Goal: Transaction & Acquisition: Purchase product/service

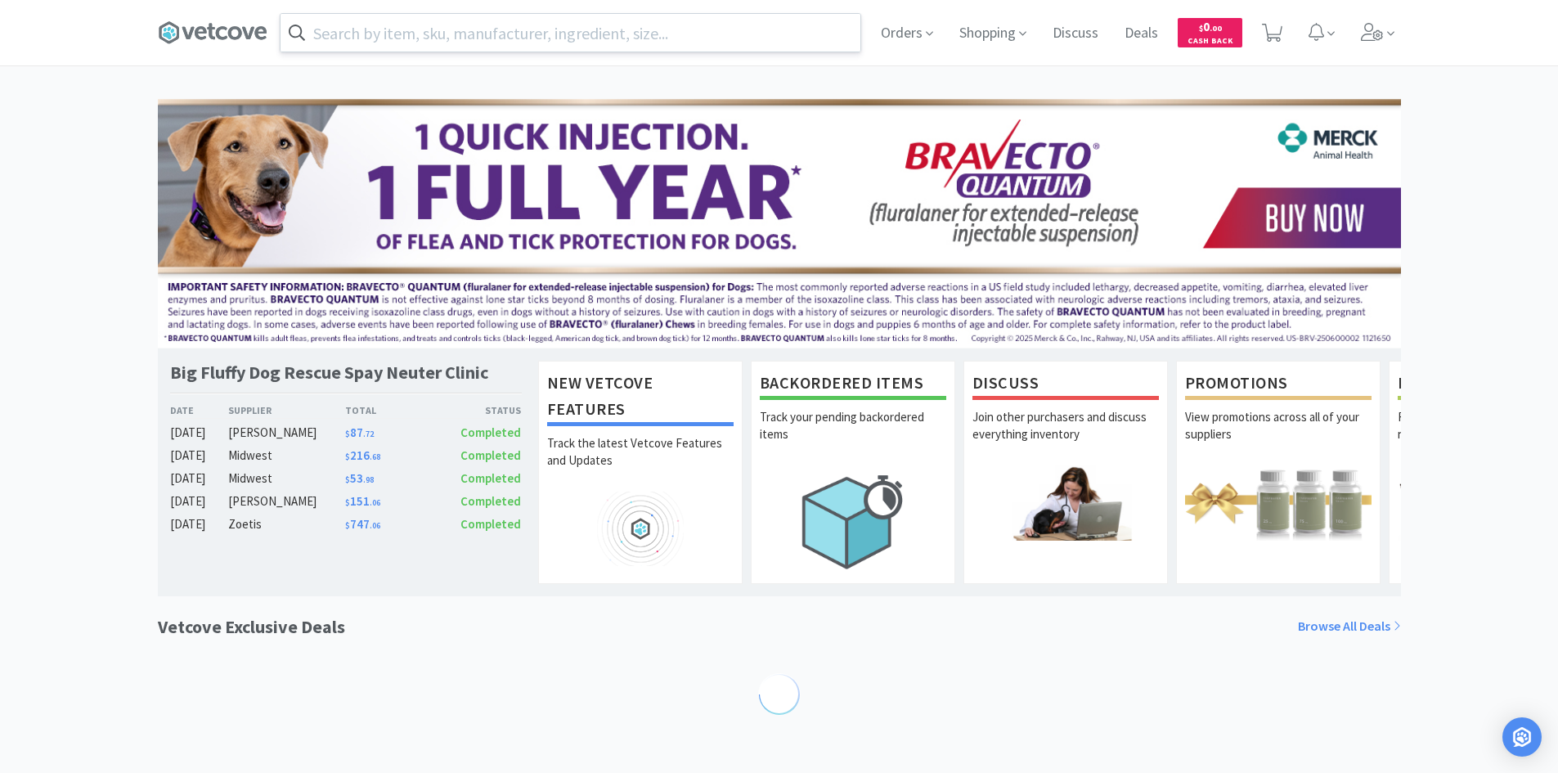
click at [738, 22] on input "text" at bounding box center [571, 33] width 580 height 38
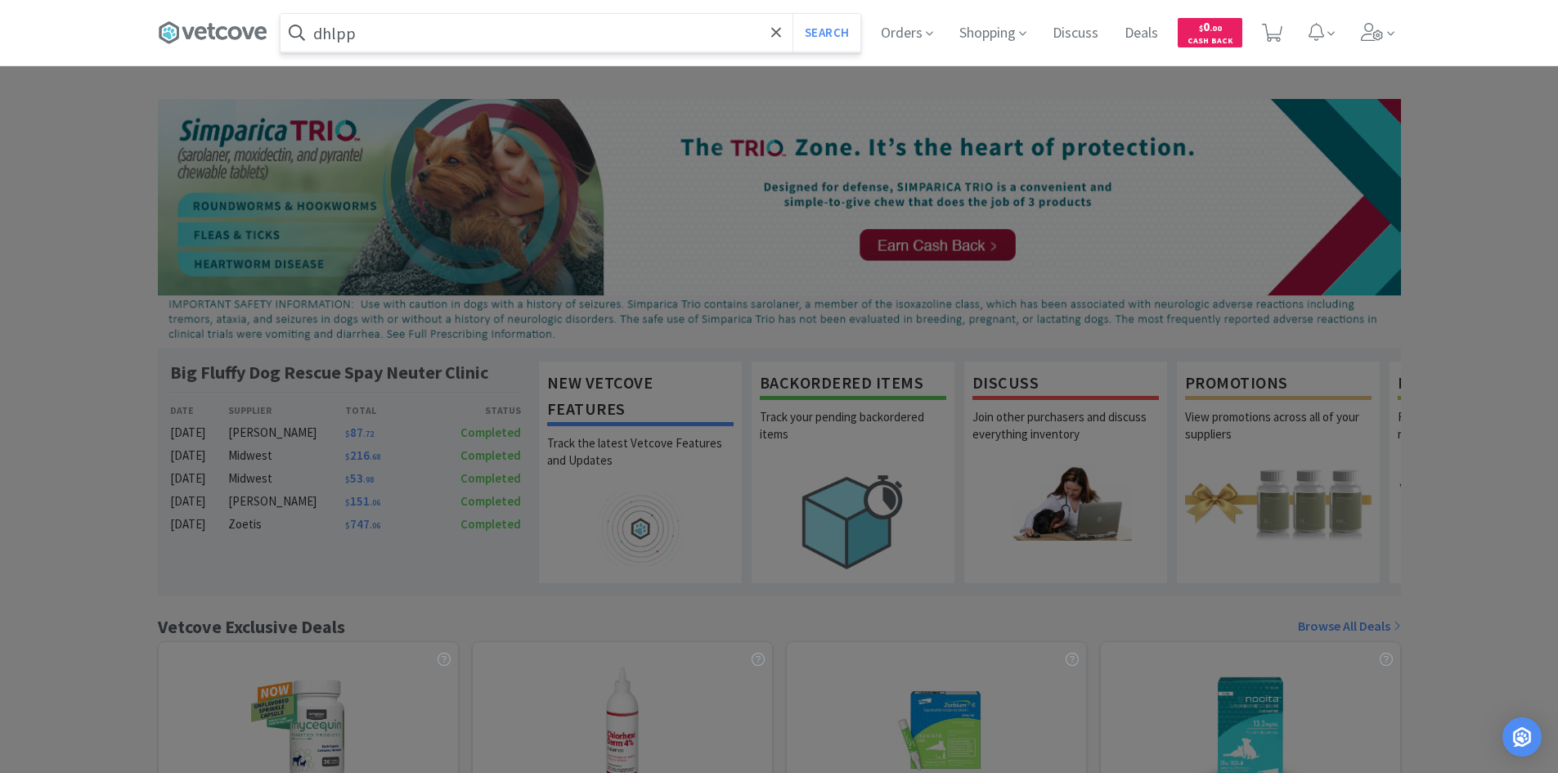
type input "dhlpp"
click at [792, 14] on button "Search" at bounding box center [826, 33] width 68 height 38
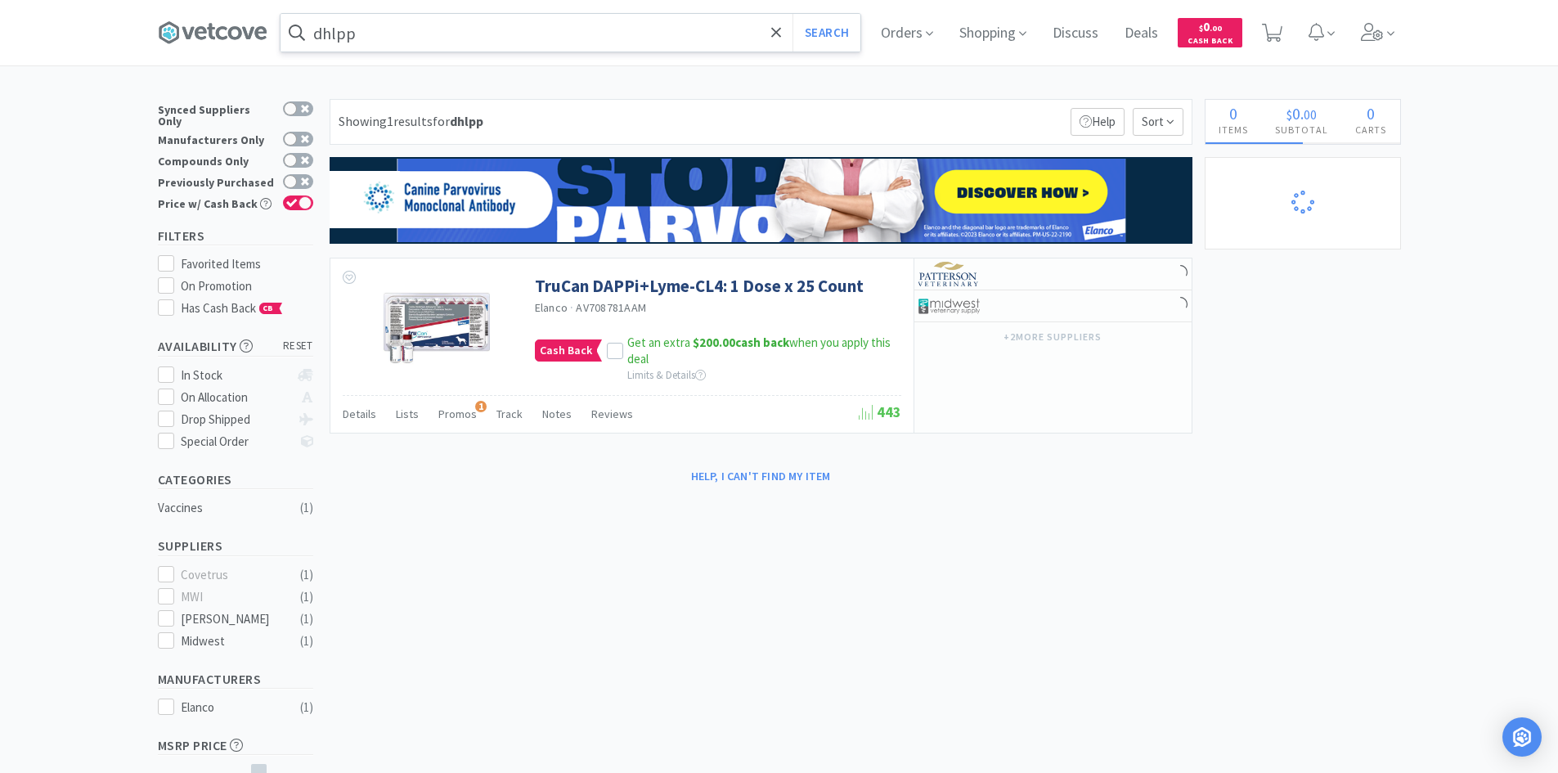
select select "1"
click at [62, 162] on div at bounding box center [779, 386] width 1558 height 773
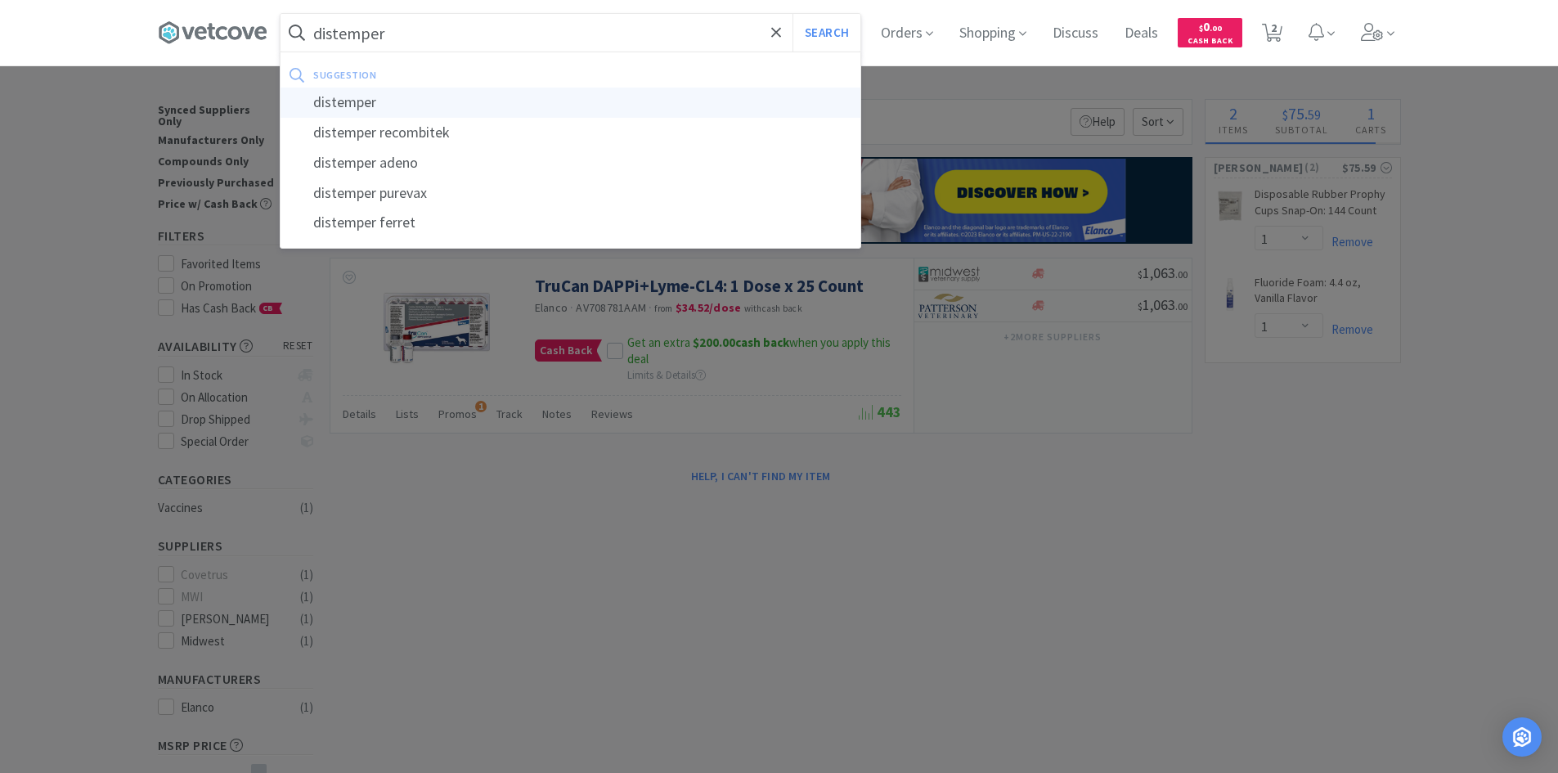
click at [393, 108] on div "distemper" at bounding box center [571, 103] width 580 height 30
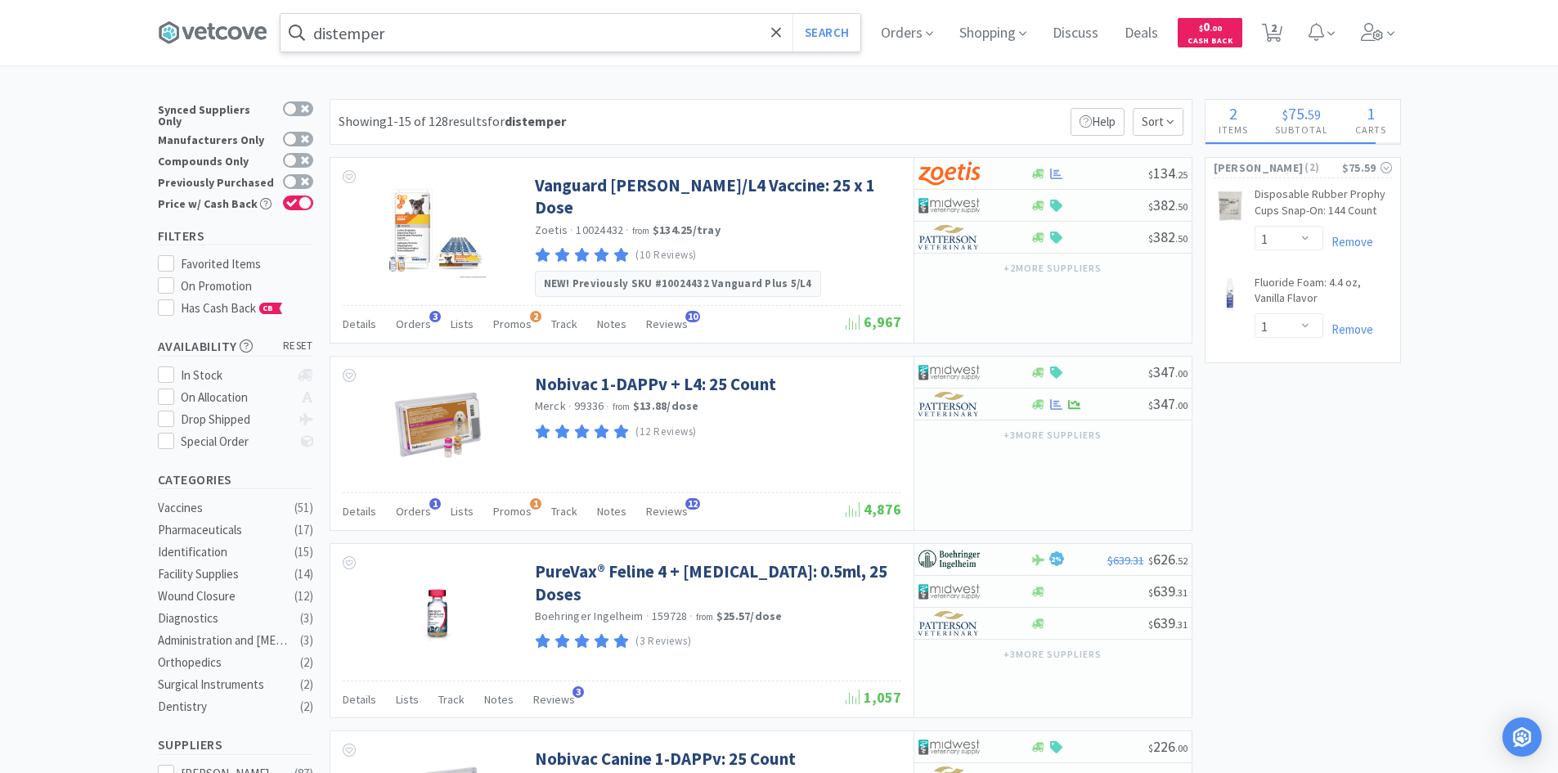
click at [691, 38] on input "distemper" at bounding box center [571, 33] width 580 height 38
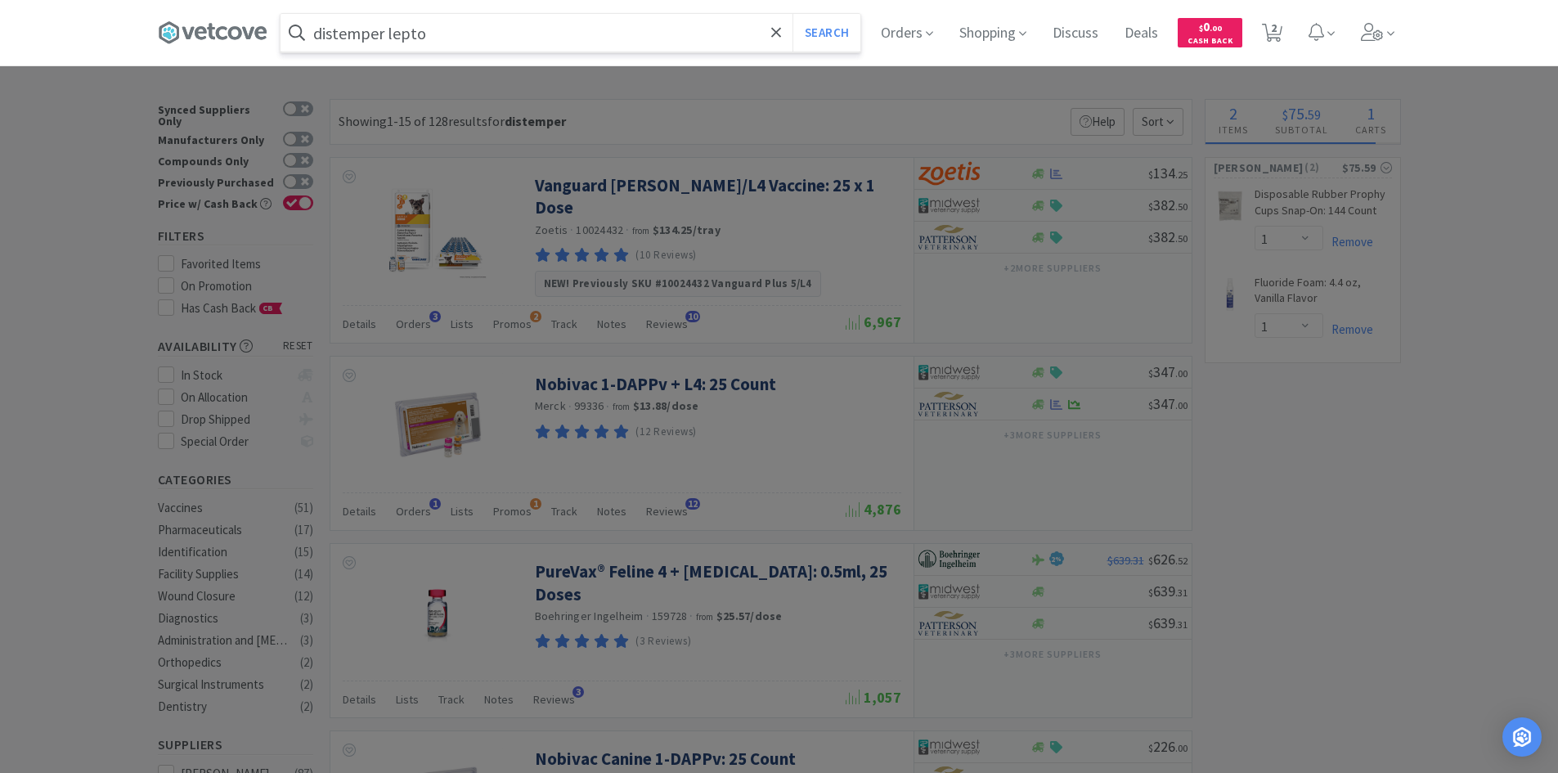
type input "distemper lepto"
click at [792, 14] on button "Search" at bounding box center [826, 33] width 68 height 38
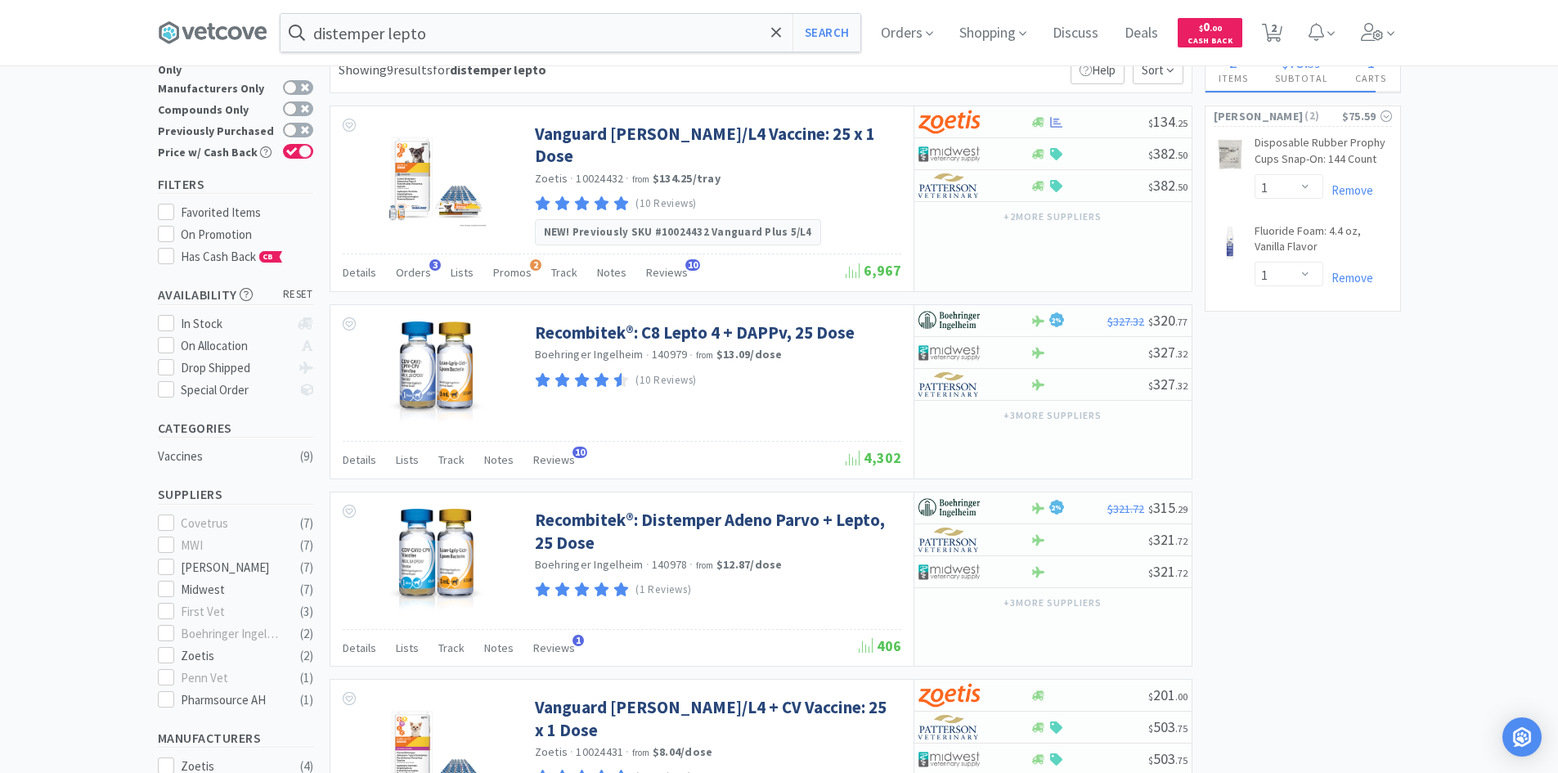
scroll to position [69, 0]
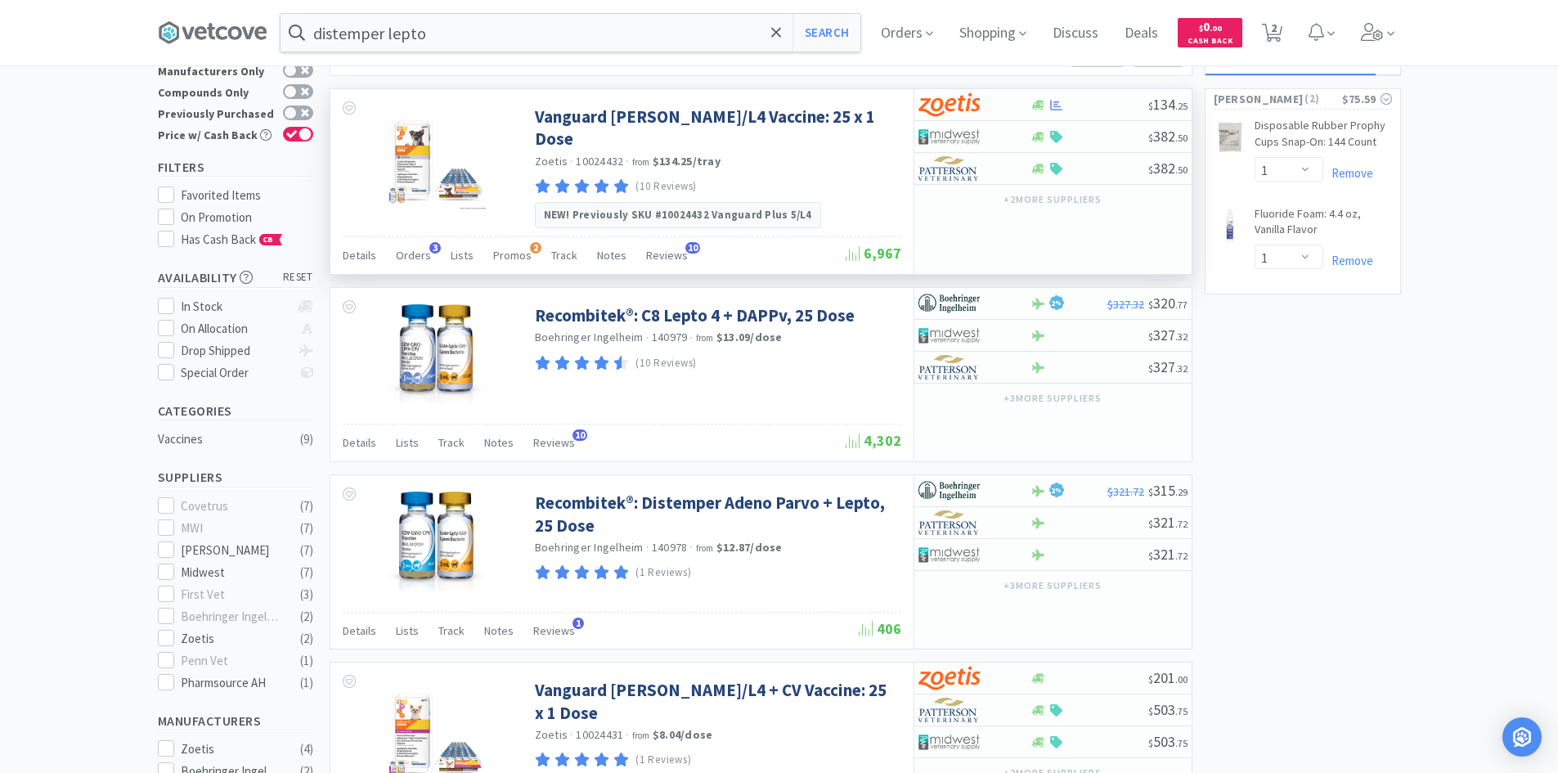
click at [430, 244] on div "Details Orders 3 Lists Promos 2 Track Notes Reviews 10" at bounding box center [594, 257] width 503 height 31
click at [404, 248] on span "Orders" at bounding box center [413, 255] width 35 height 15
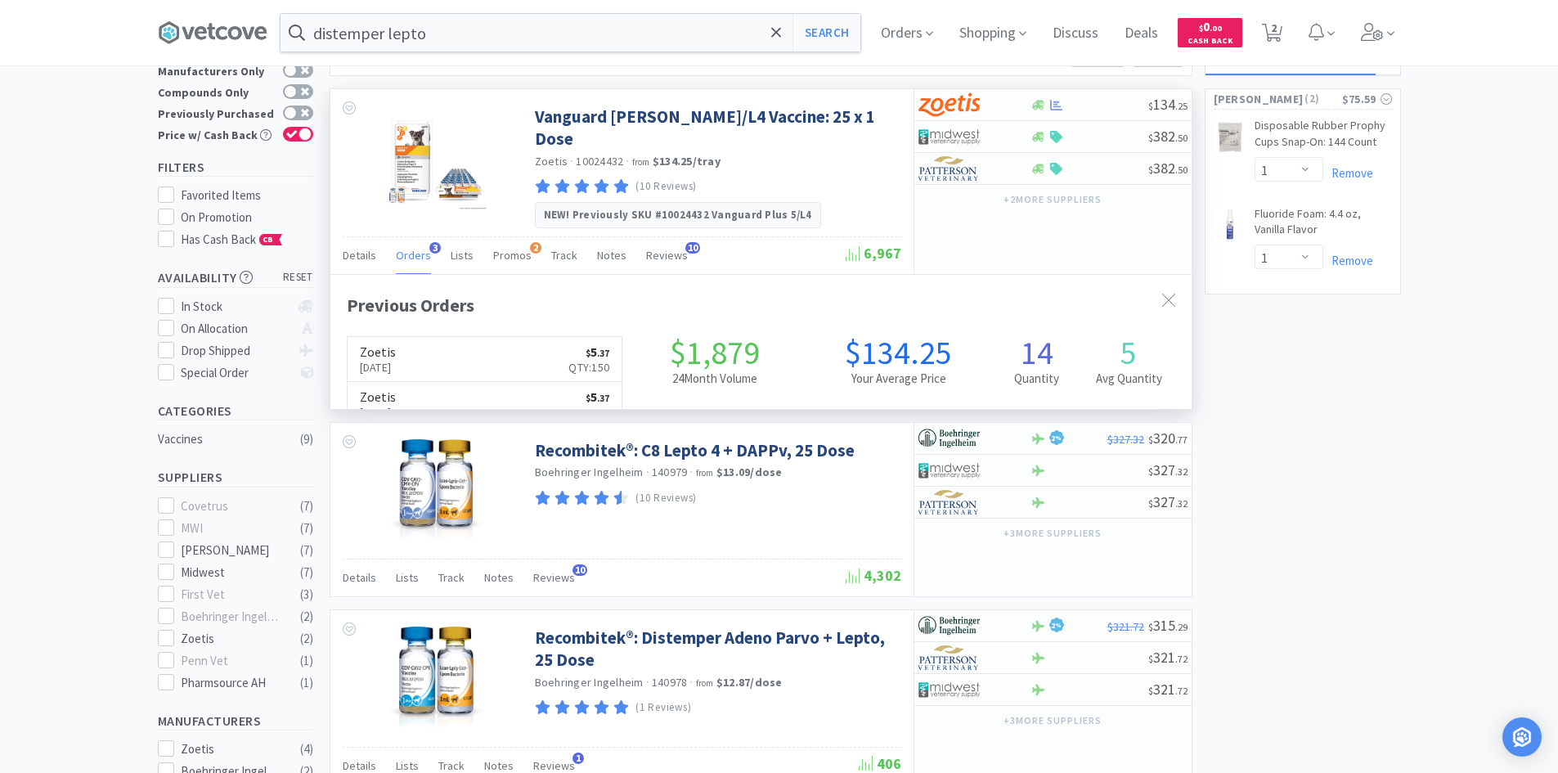
scroll to position [424, 861]
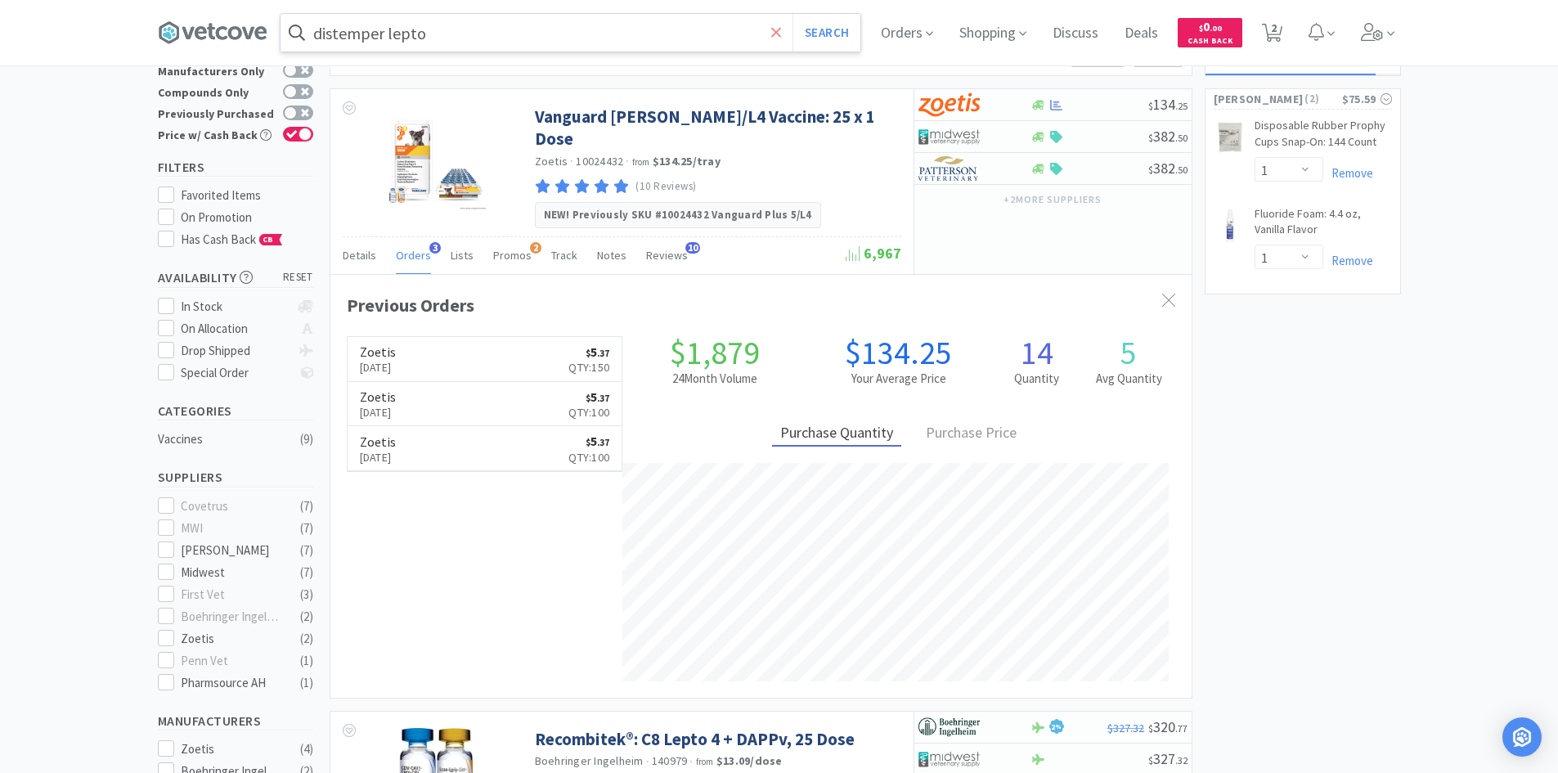
click at [778, 39] on icon at bounding box center [776, 33] width 11 height 16
click at [927, 7] on span "Orders" at bounding box center [906, 32] width 65 height 65
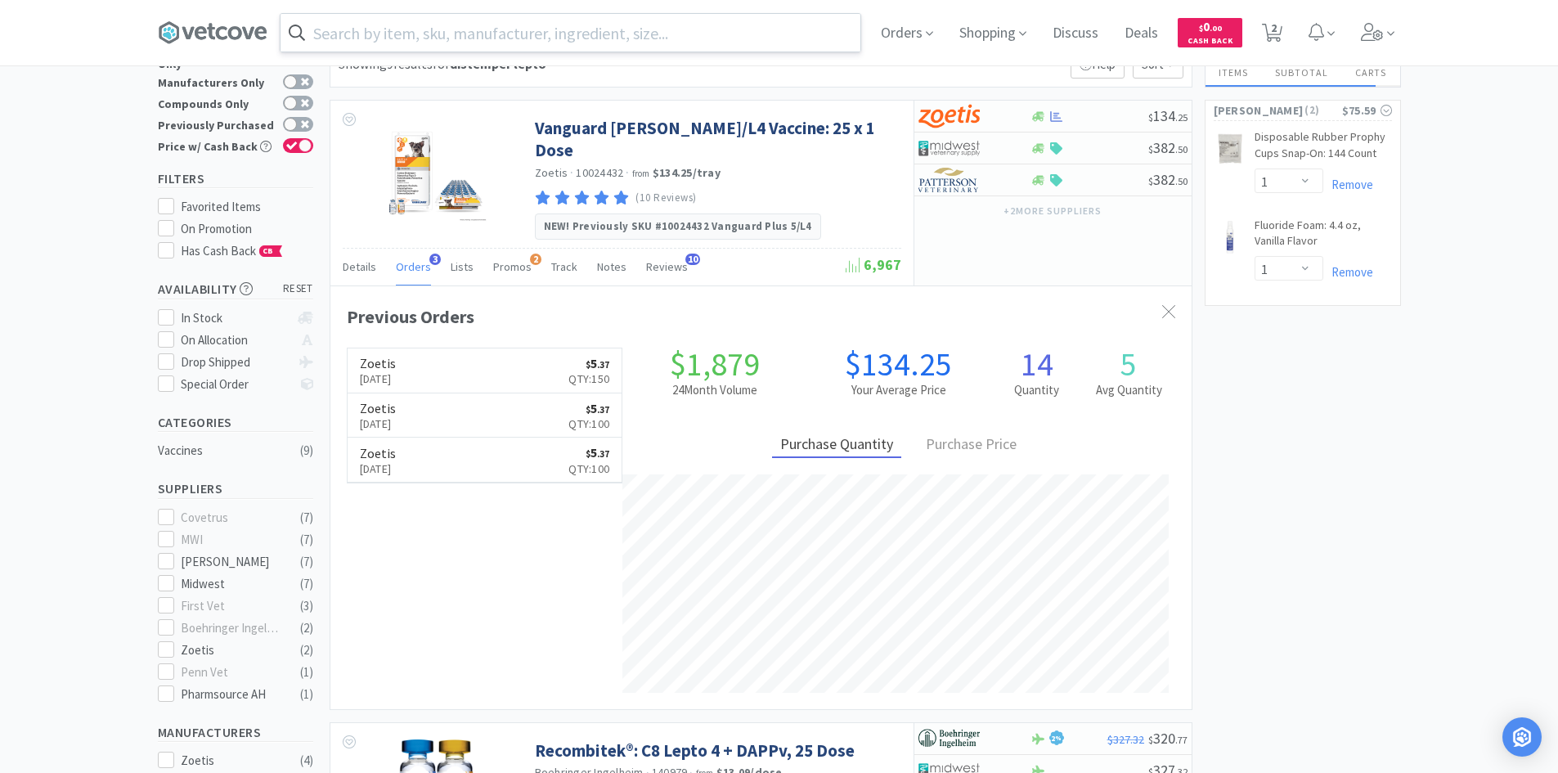
scroll to position [0, 0]
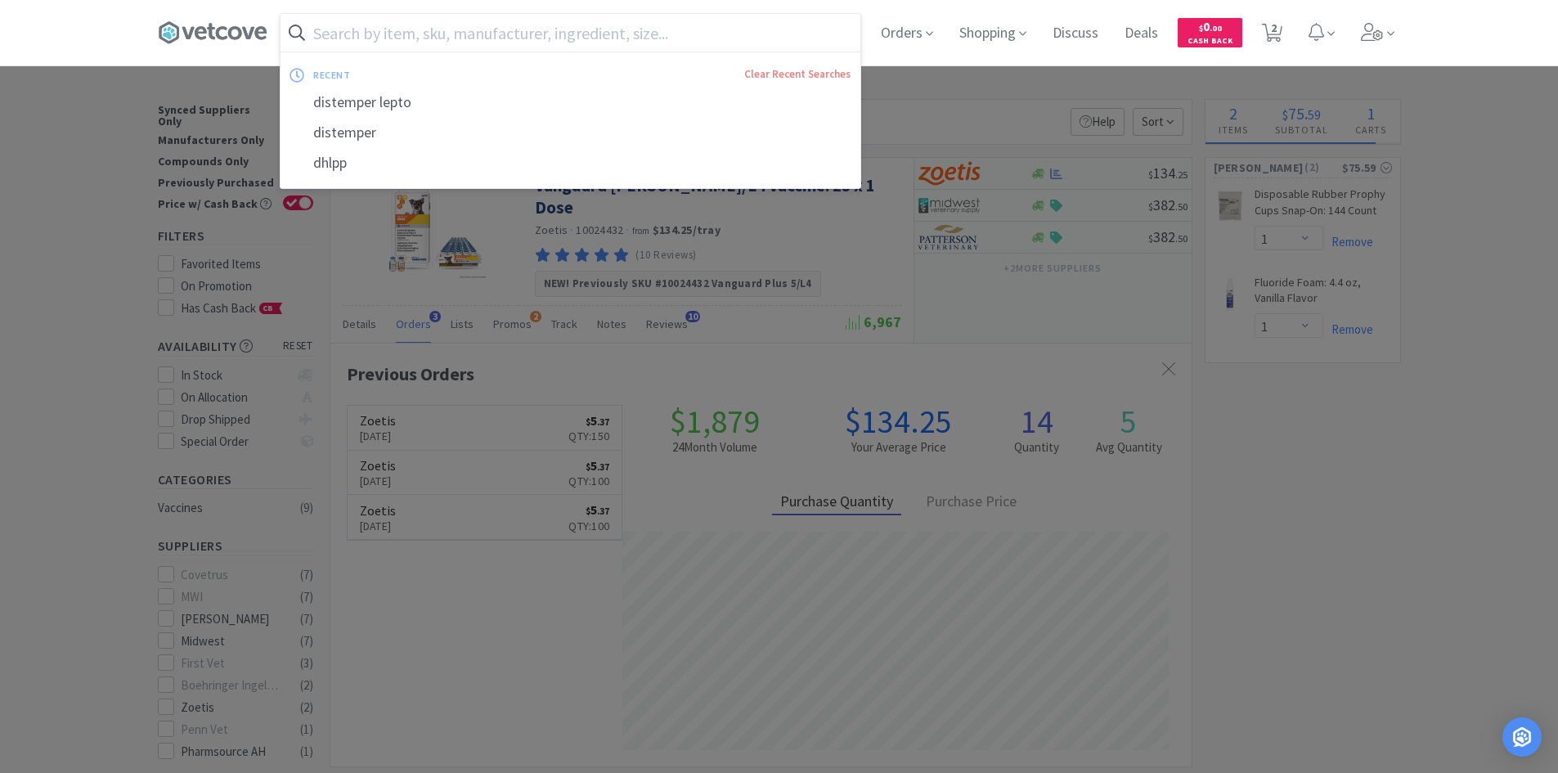
click at [678, 28] on input "text" at bounding box center [571, 33] width 580 height 38
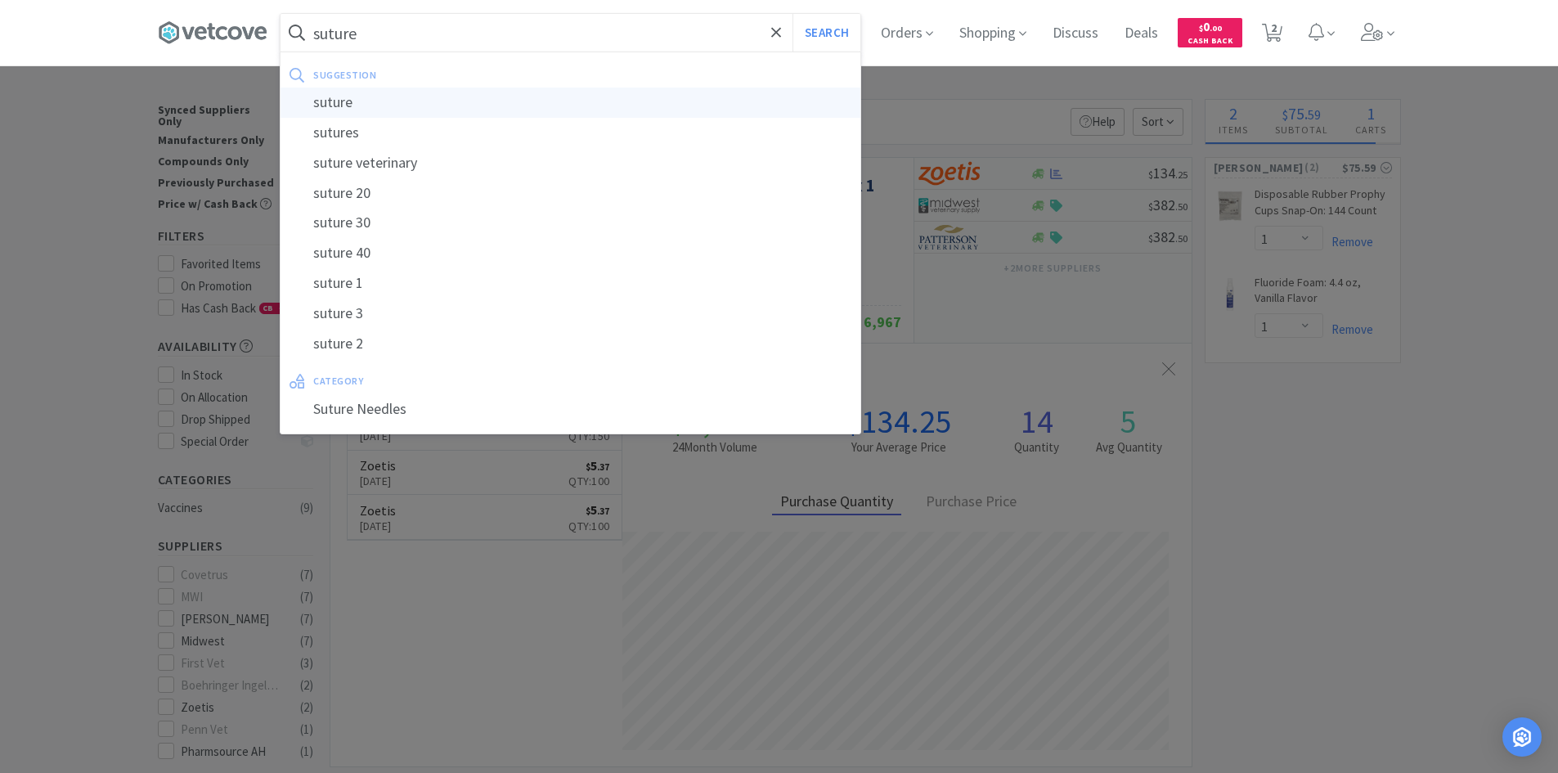
click at [527, 102] on div "suture" at bounding box center [571, 103] width 580 height 30
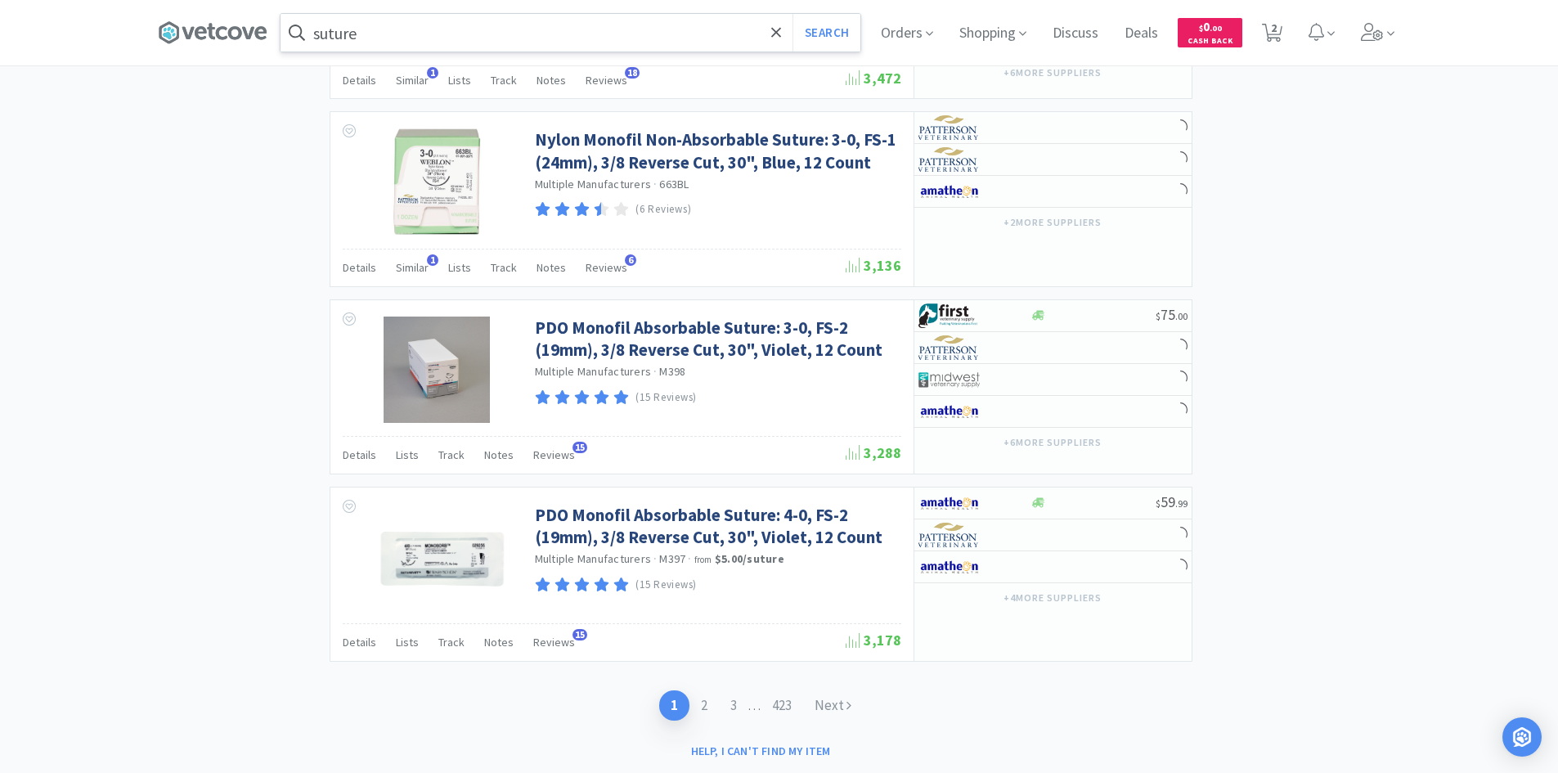
scroll to position [2550, 0]
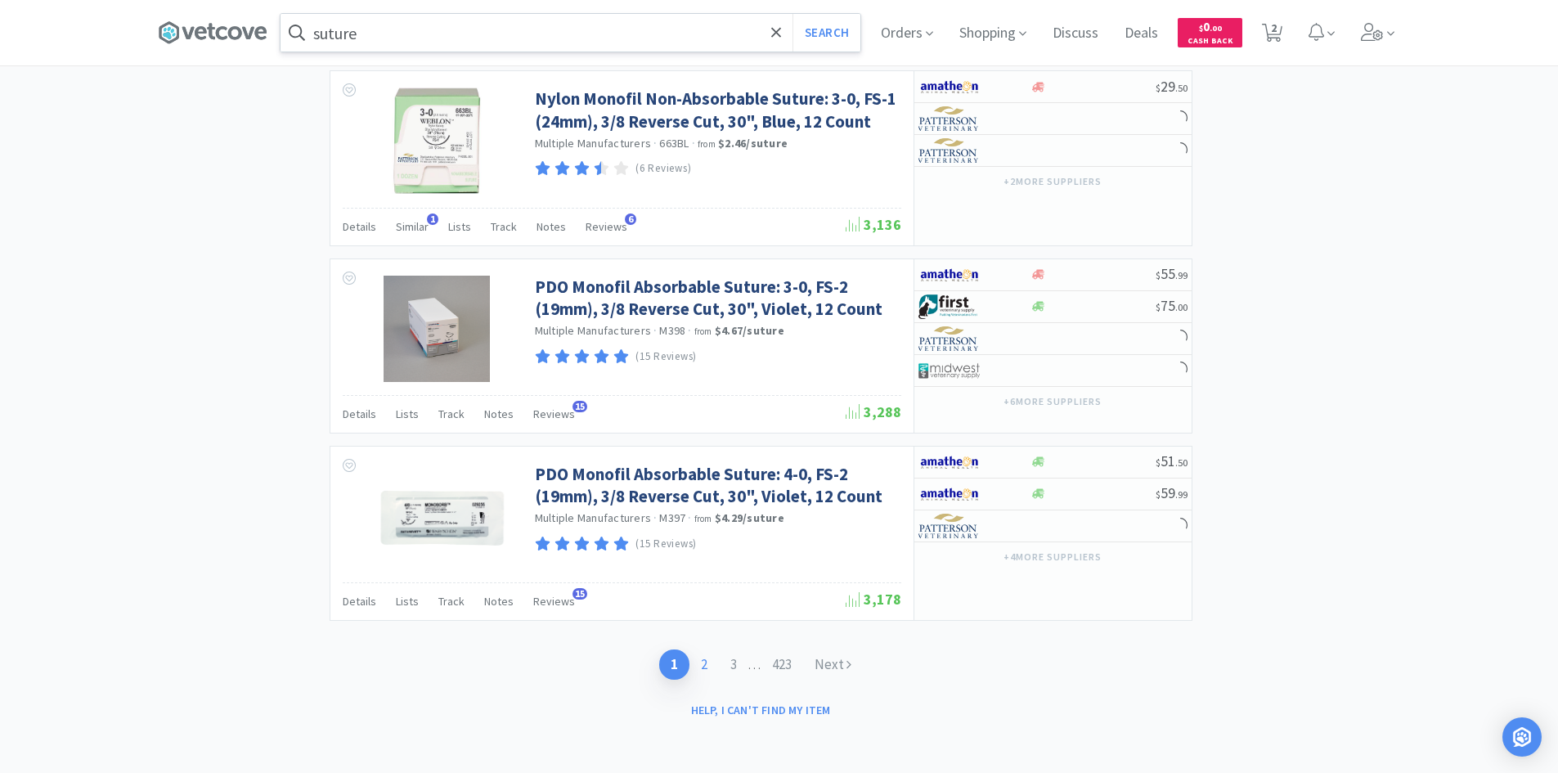
click at [697, 663] on link "2" at bounding box center [703, 664] width 29 height 30
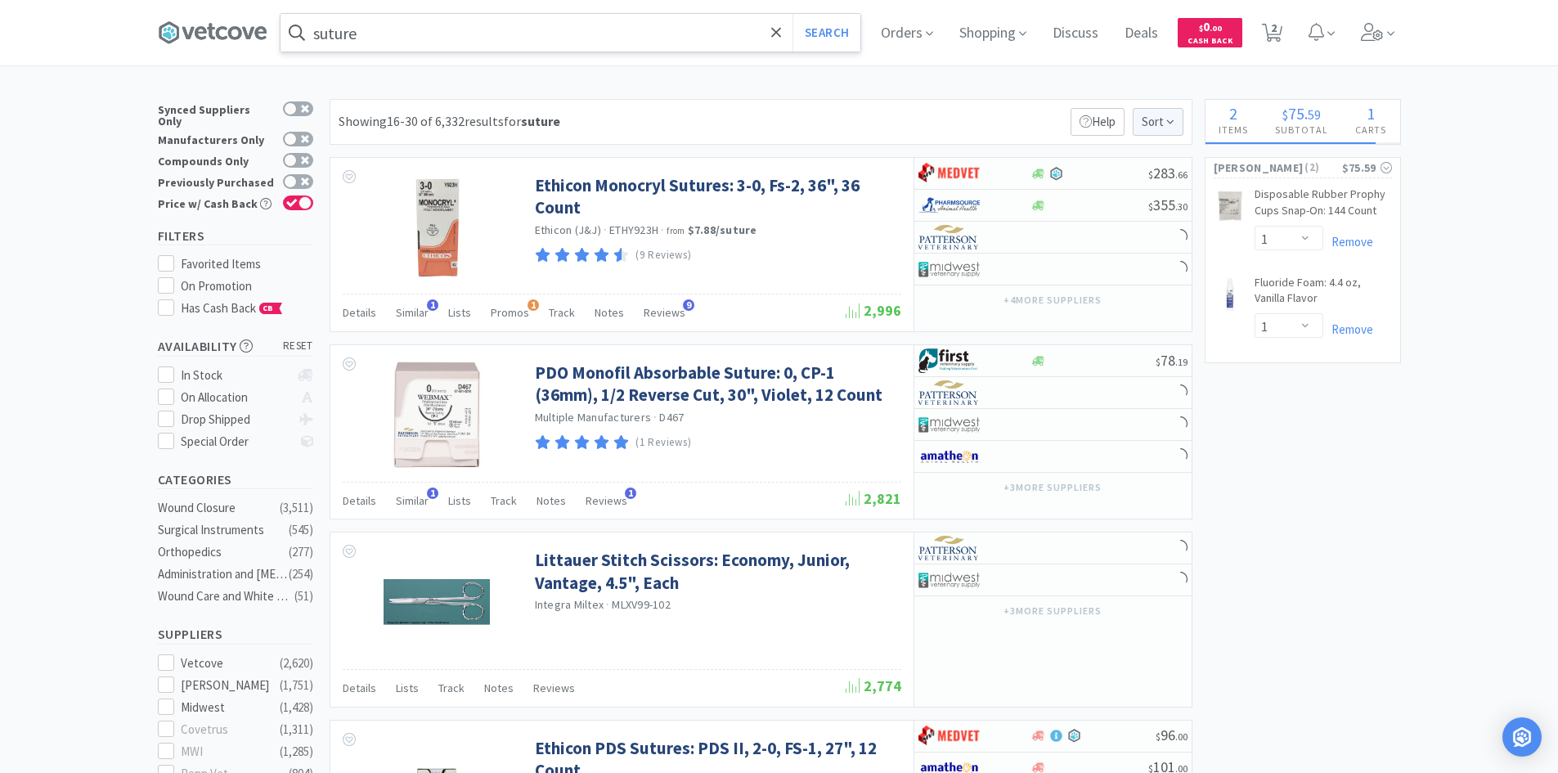
click at [1161, 119] on span "Sort" at bounding box center [1158, 122] width 51 height 28
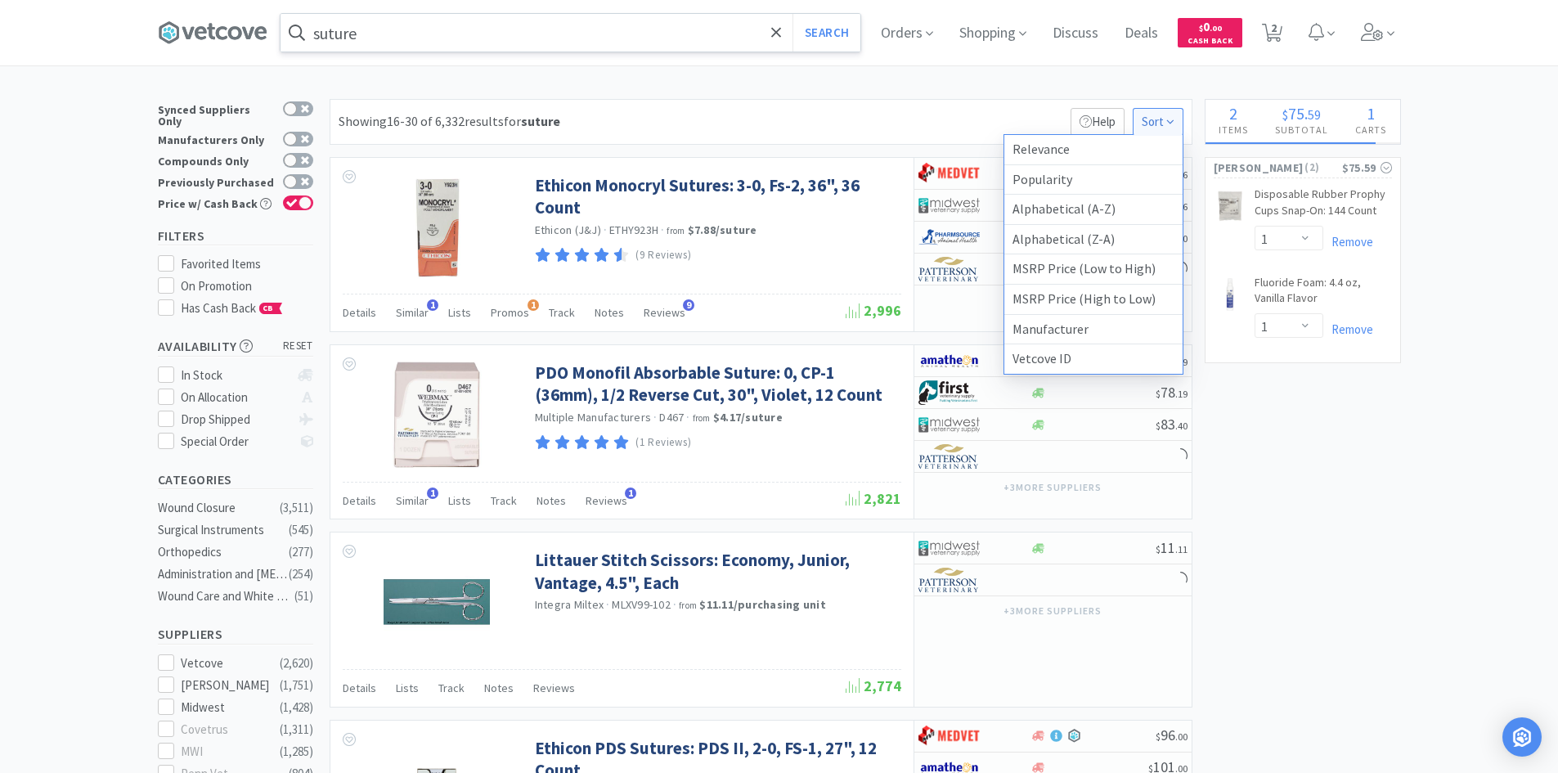
click at [1161, 117] on span "Sort" at bounding box center [1158, 122] width 51 height 28
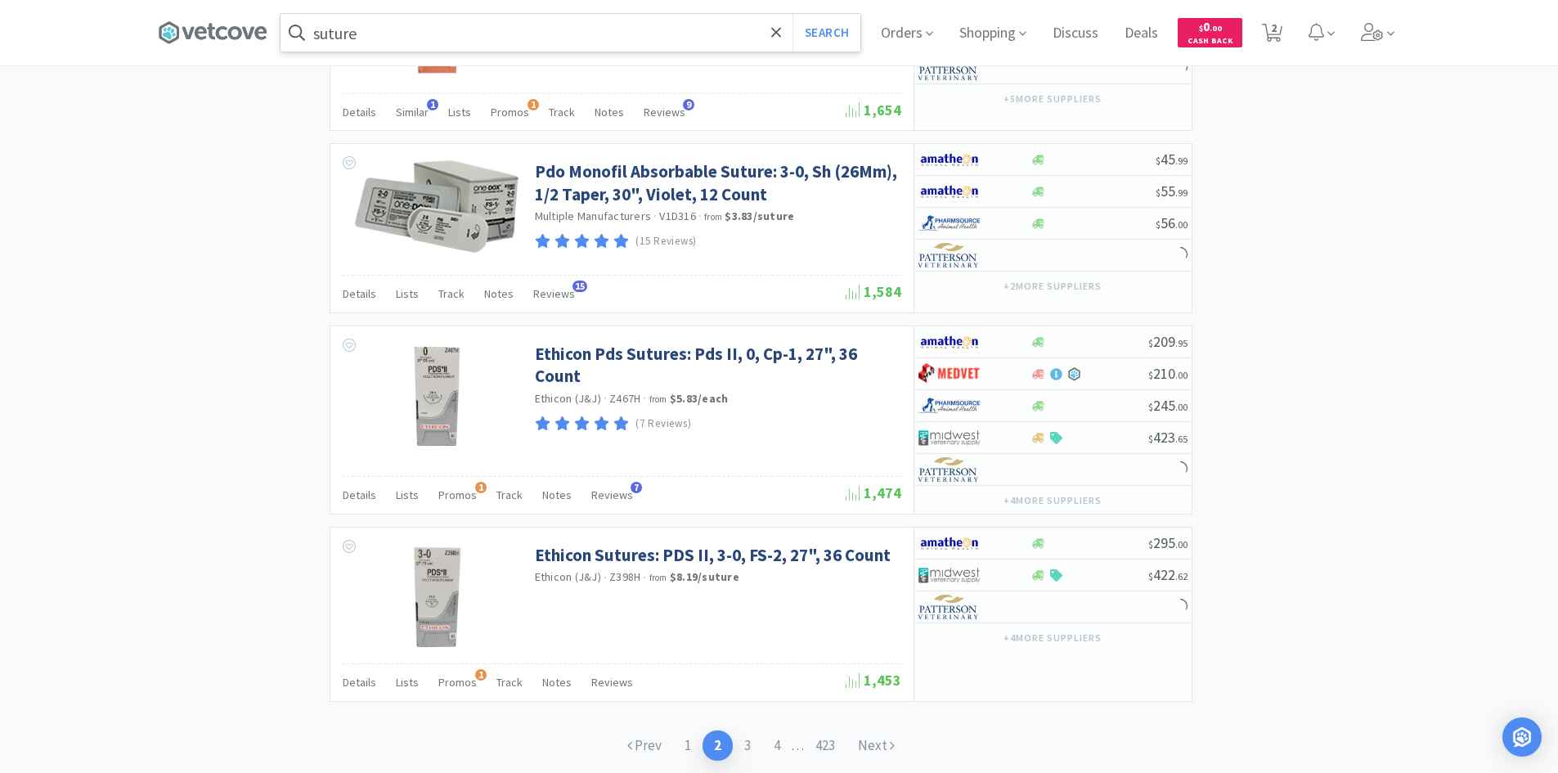
scroll to position [2412, 0]
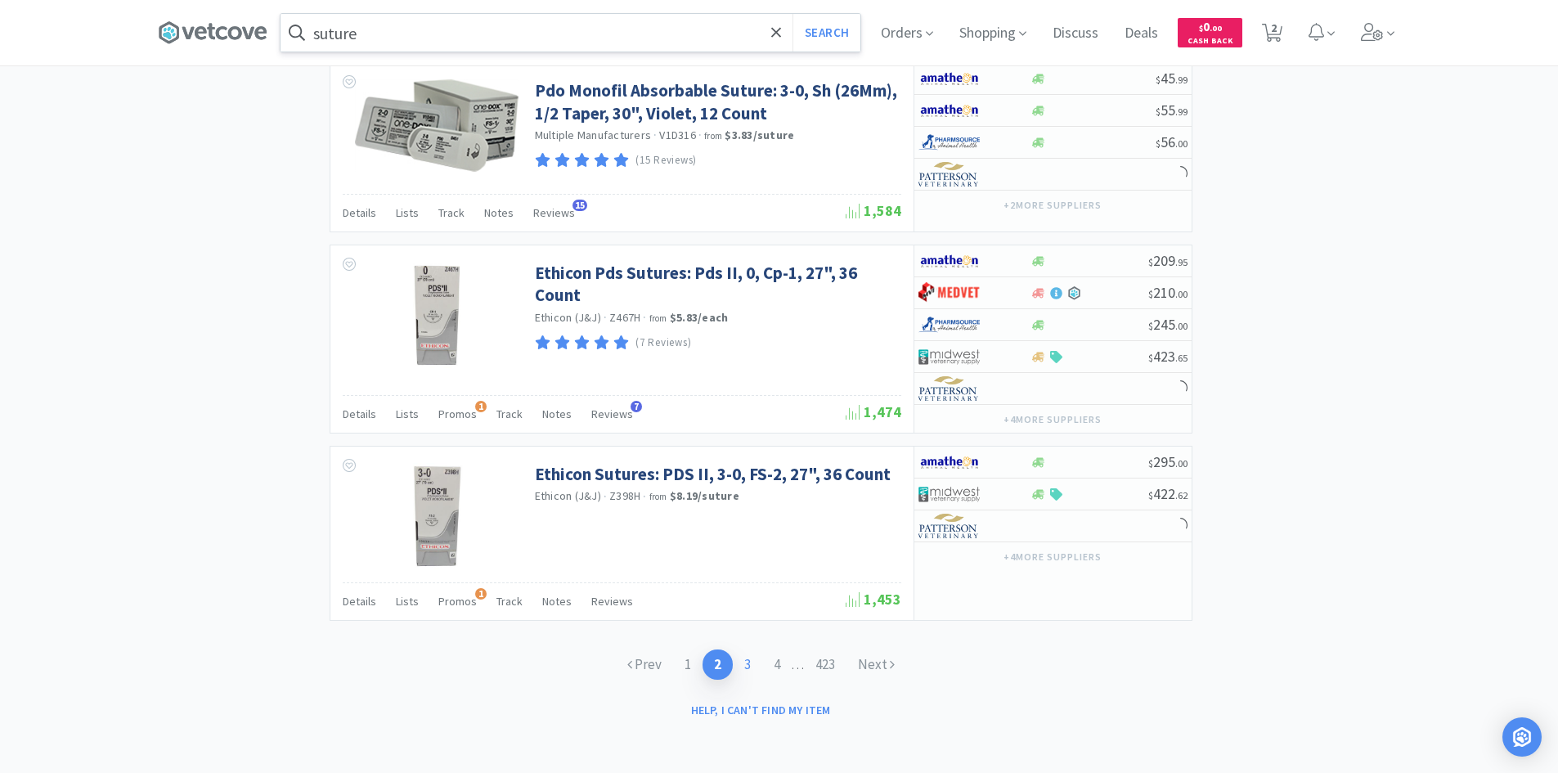
click at [734, 667] on link "3" at bounding box center [747, 664] width 29 height 30
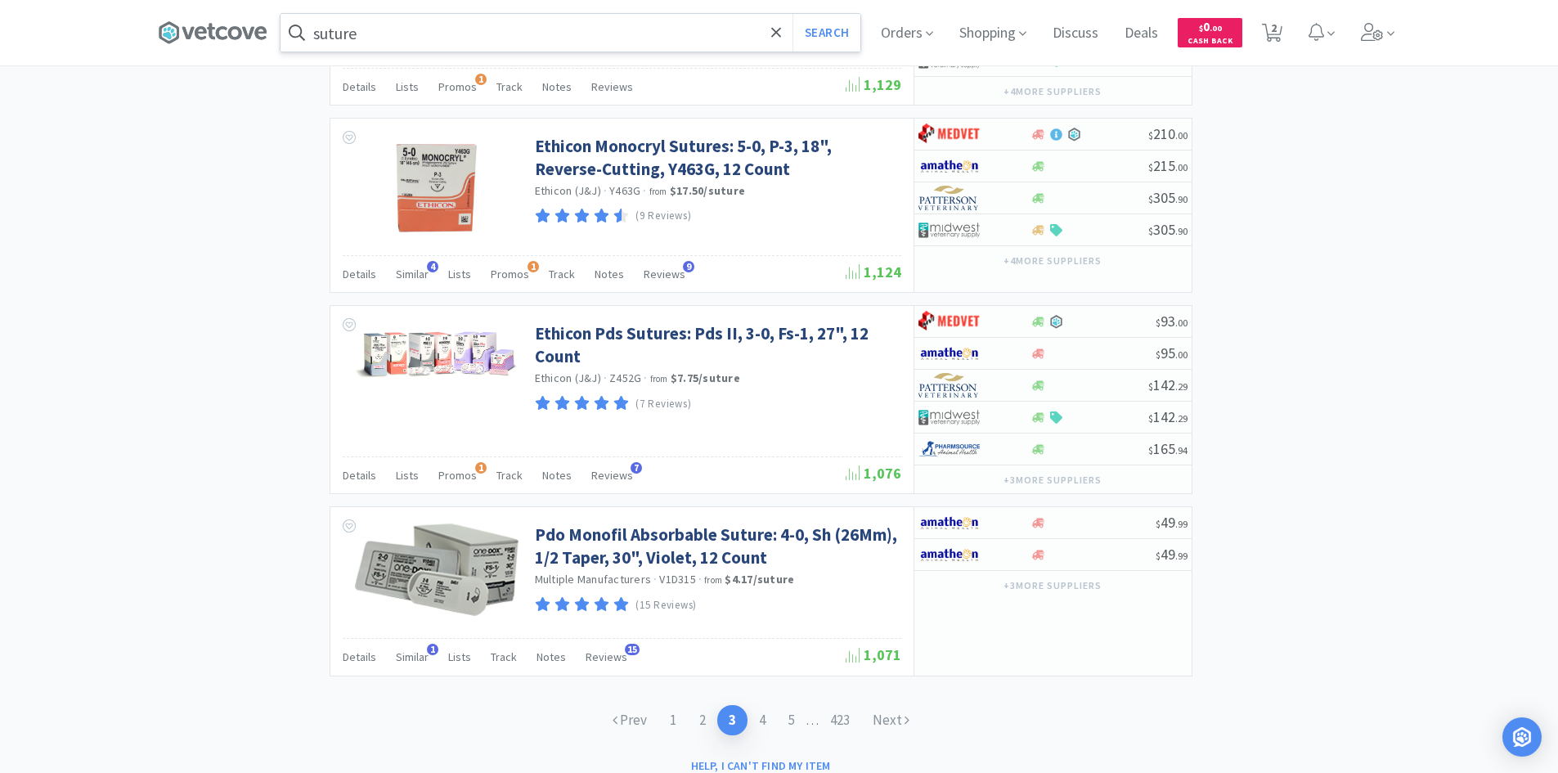
scroll to position [2380, 0]
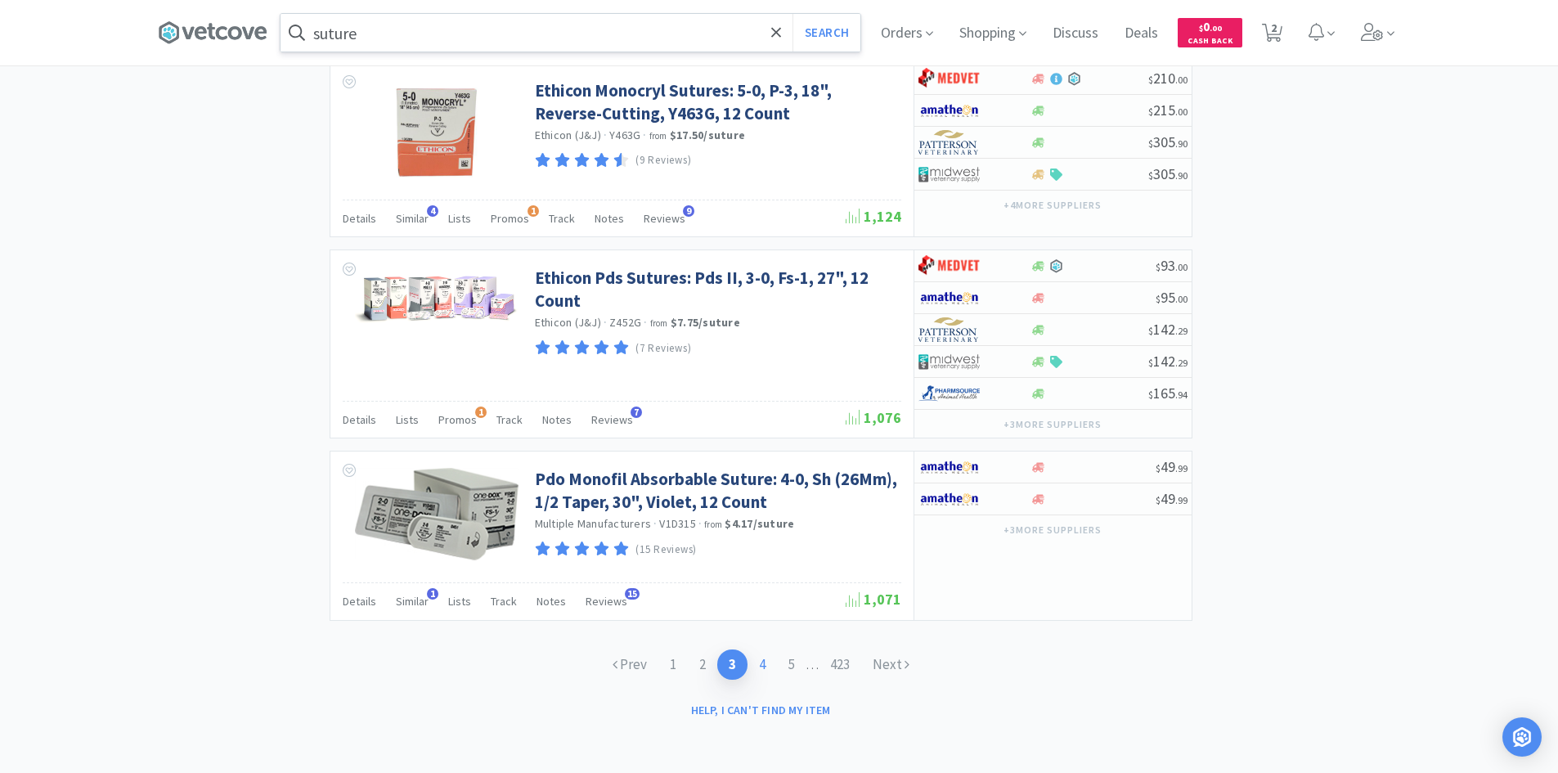
click at [764, 667] on link "4" at bounding box center [761, 664] width 29 height 30
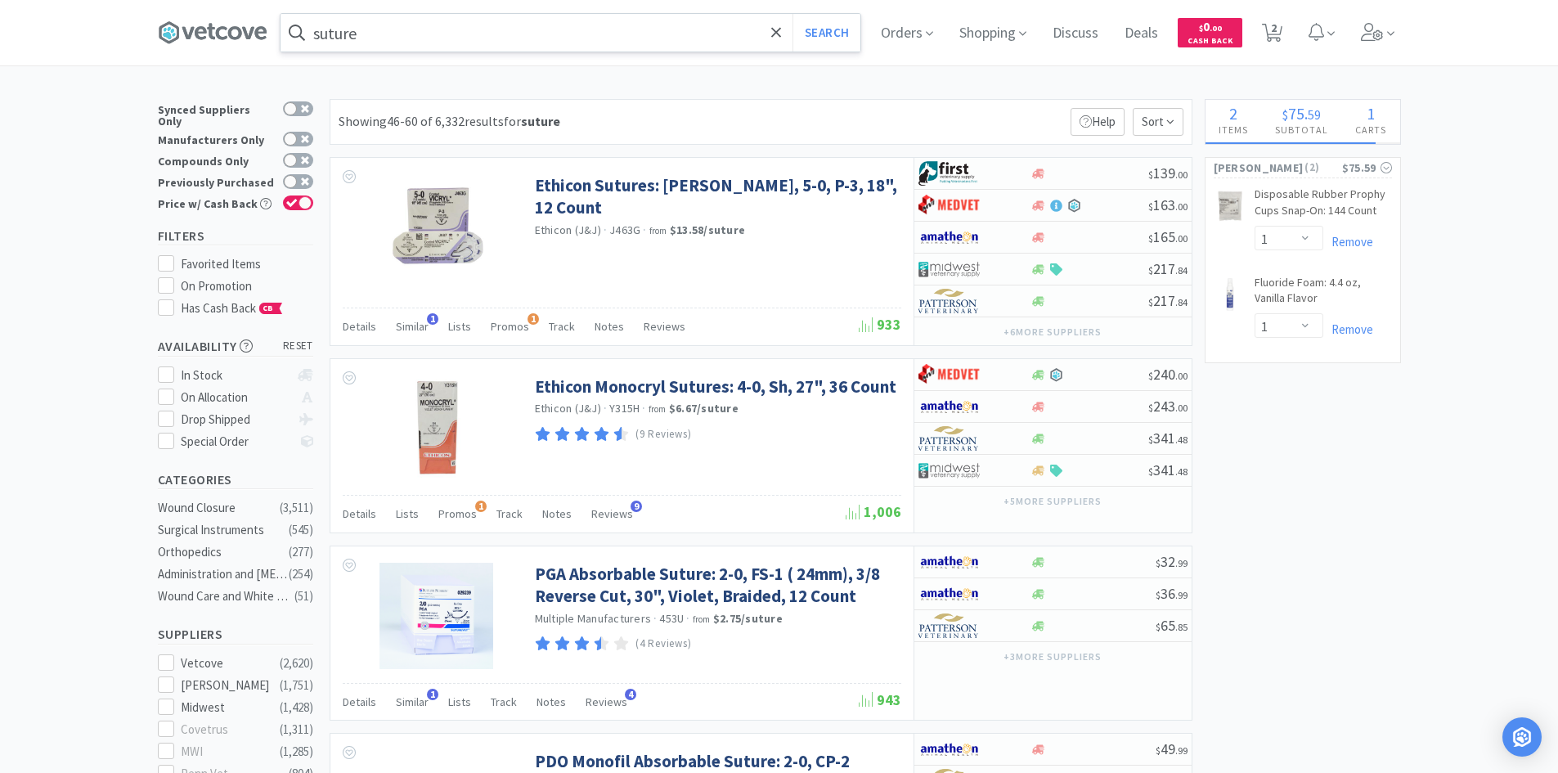
click at [533, 12] on div "suture Search Orders Shopping Discuss Discuss Deals Deals $ 0 . 00 Cash Back 2 2" at bounding box center [779, 32] width 1243 height 65
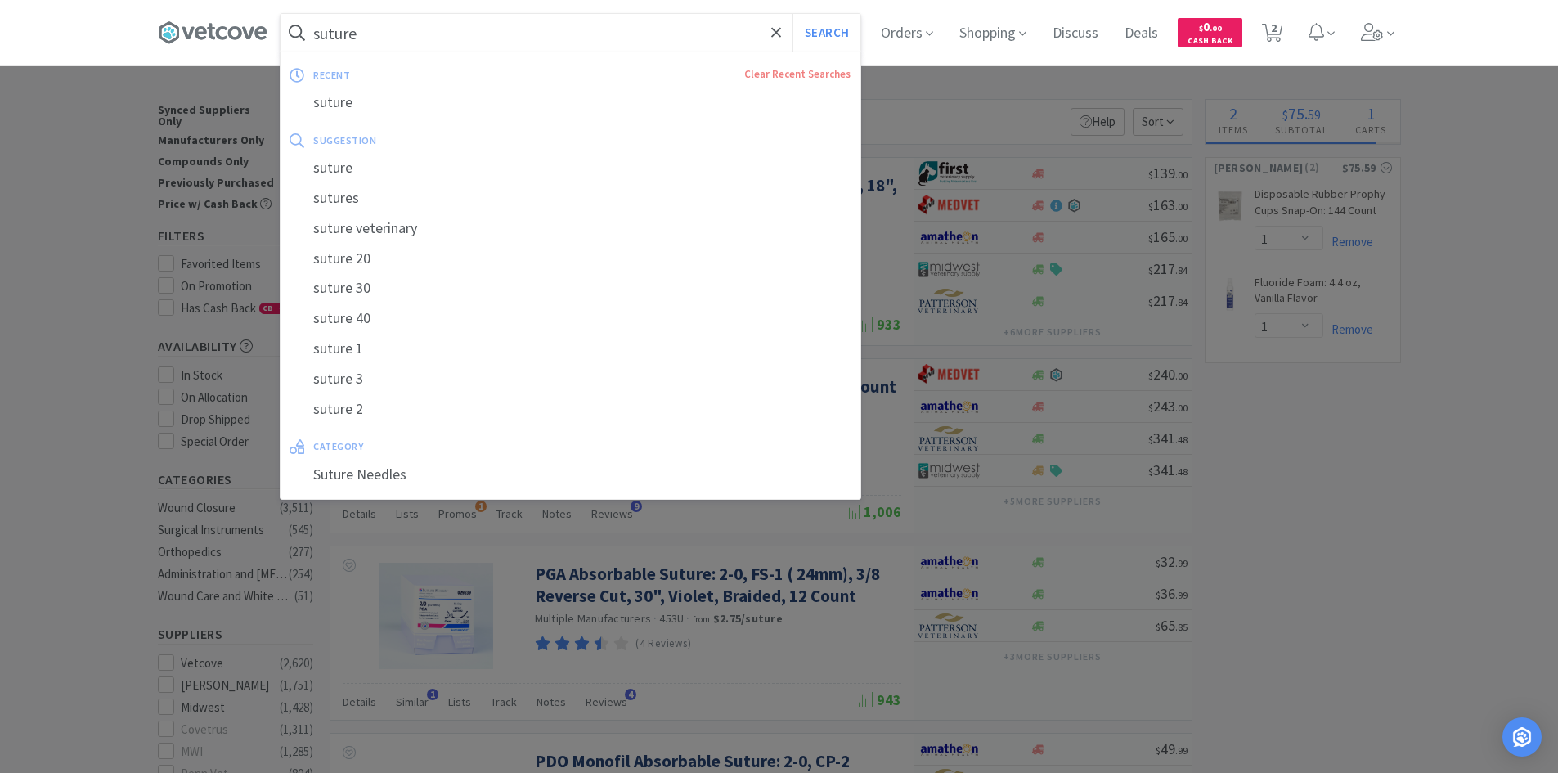
click at [557, 20] on input "suture" at bounding box center [571, 33] width 580 height 38
paste input "vetafil"
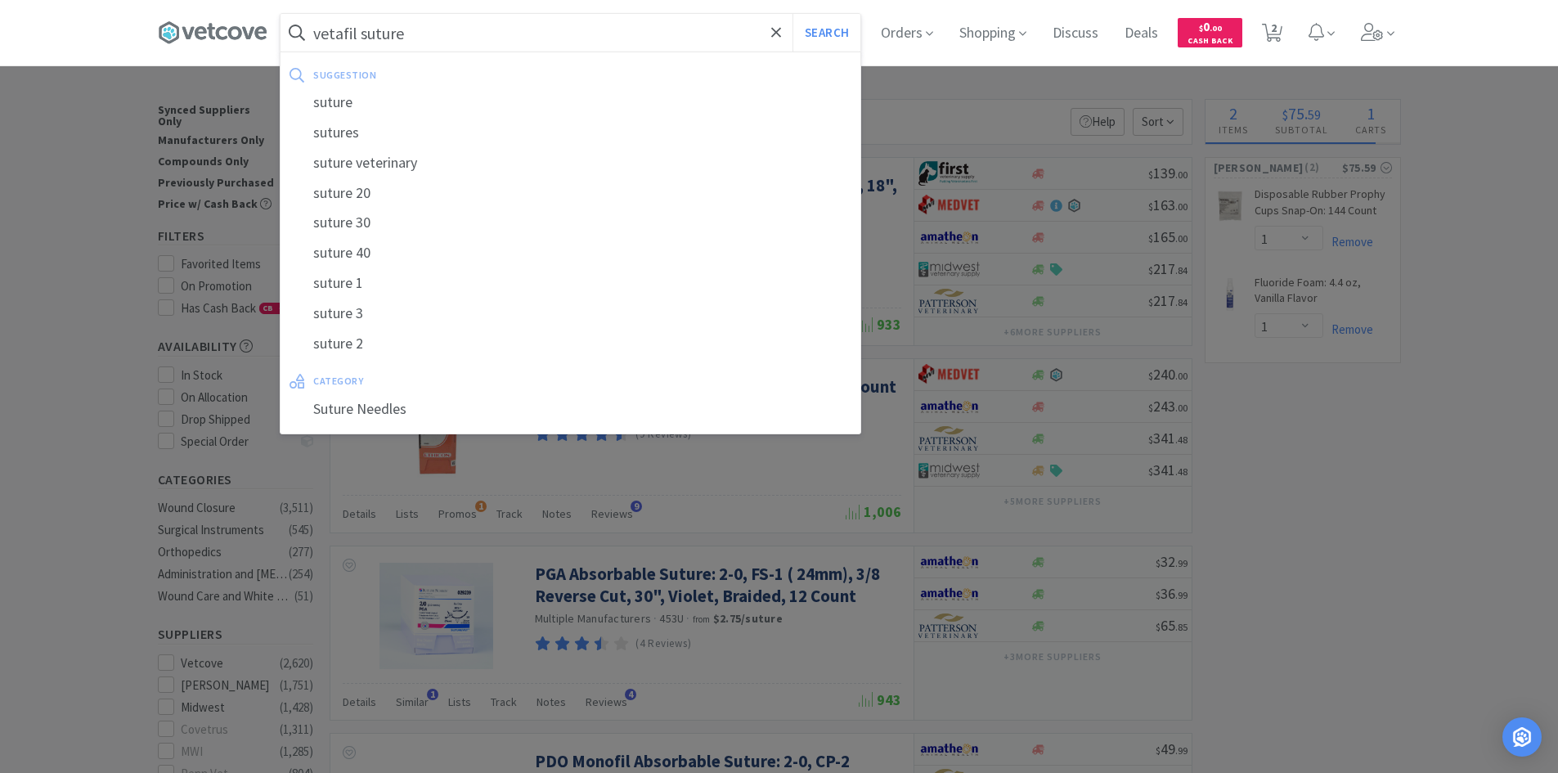
click at [792, 14] on button "Search" at bounding box center [826, 33] width 68 height 38
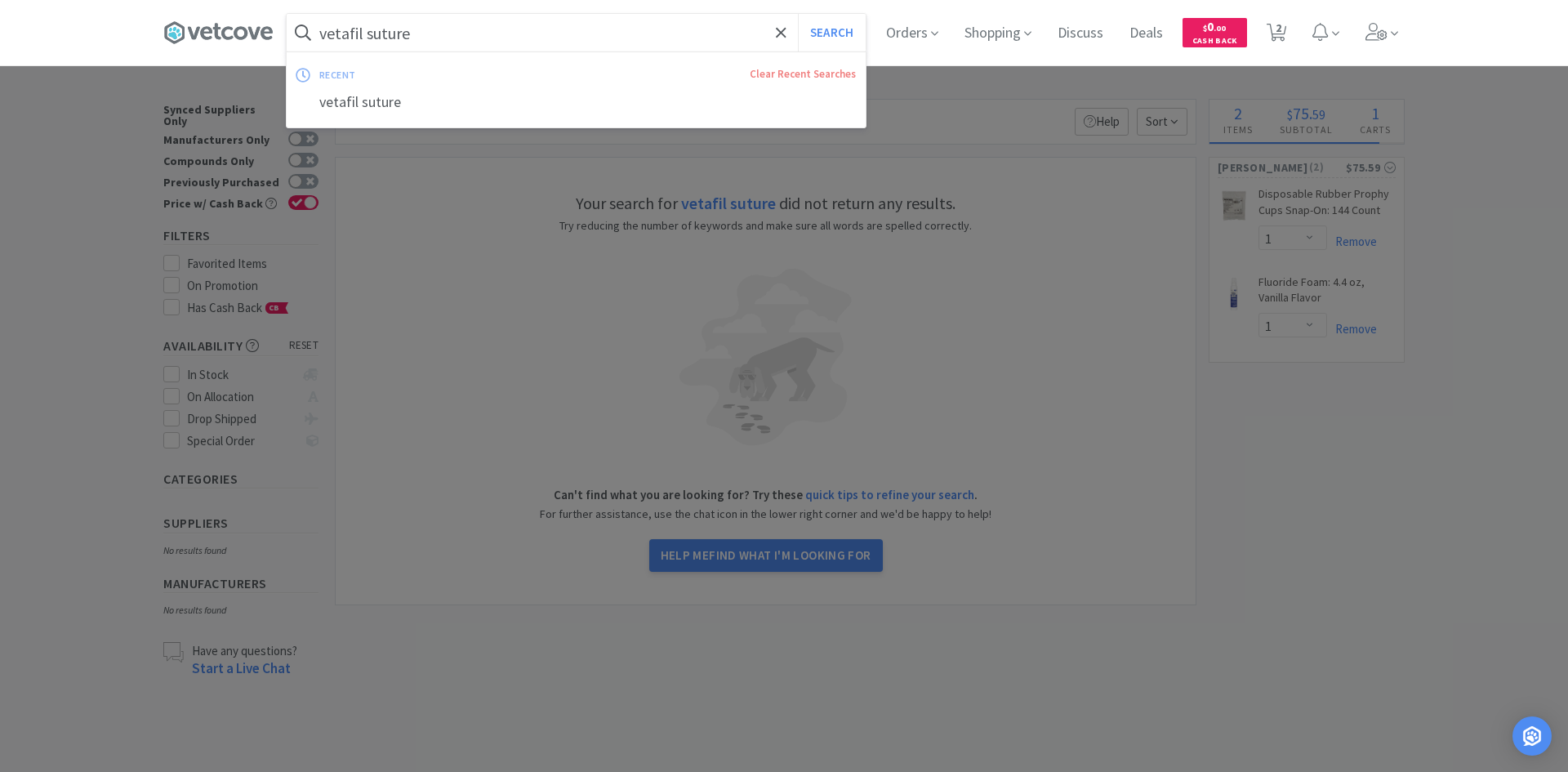
click at [555, 20] on input "vetafil suture" at bounding box center [576, 33] width 579 height 38
type input "vetafil"
click at [798, 14] on button "Search" at bounding box center [832, 33] width 68 height 38
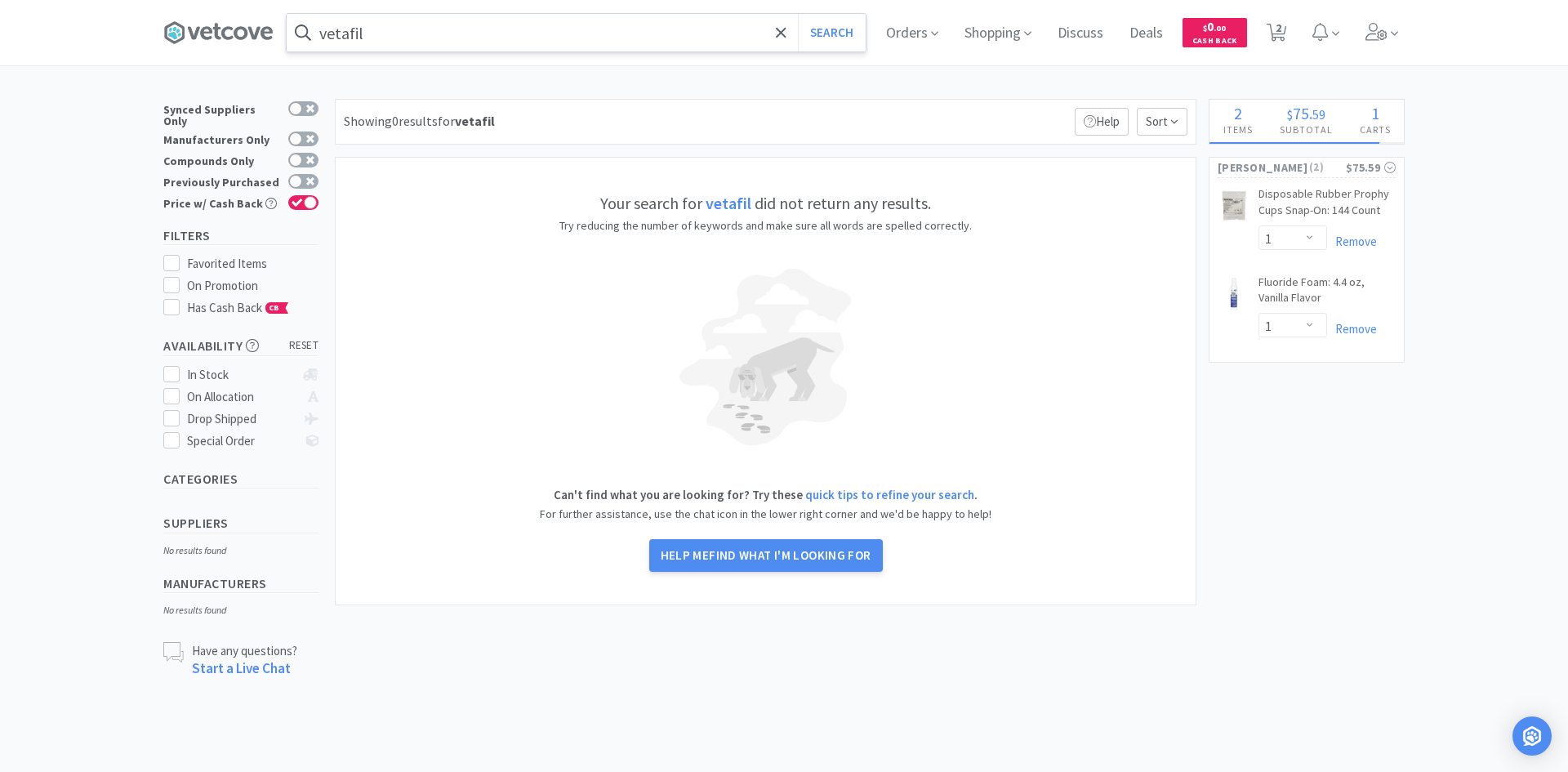
click at [555, 20] on input "vetafil" at bounding box center [576, 33] width 579 height 38
click at [251, 38] on icon at bounding box center [219, 32] width 110 height 25
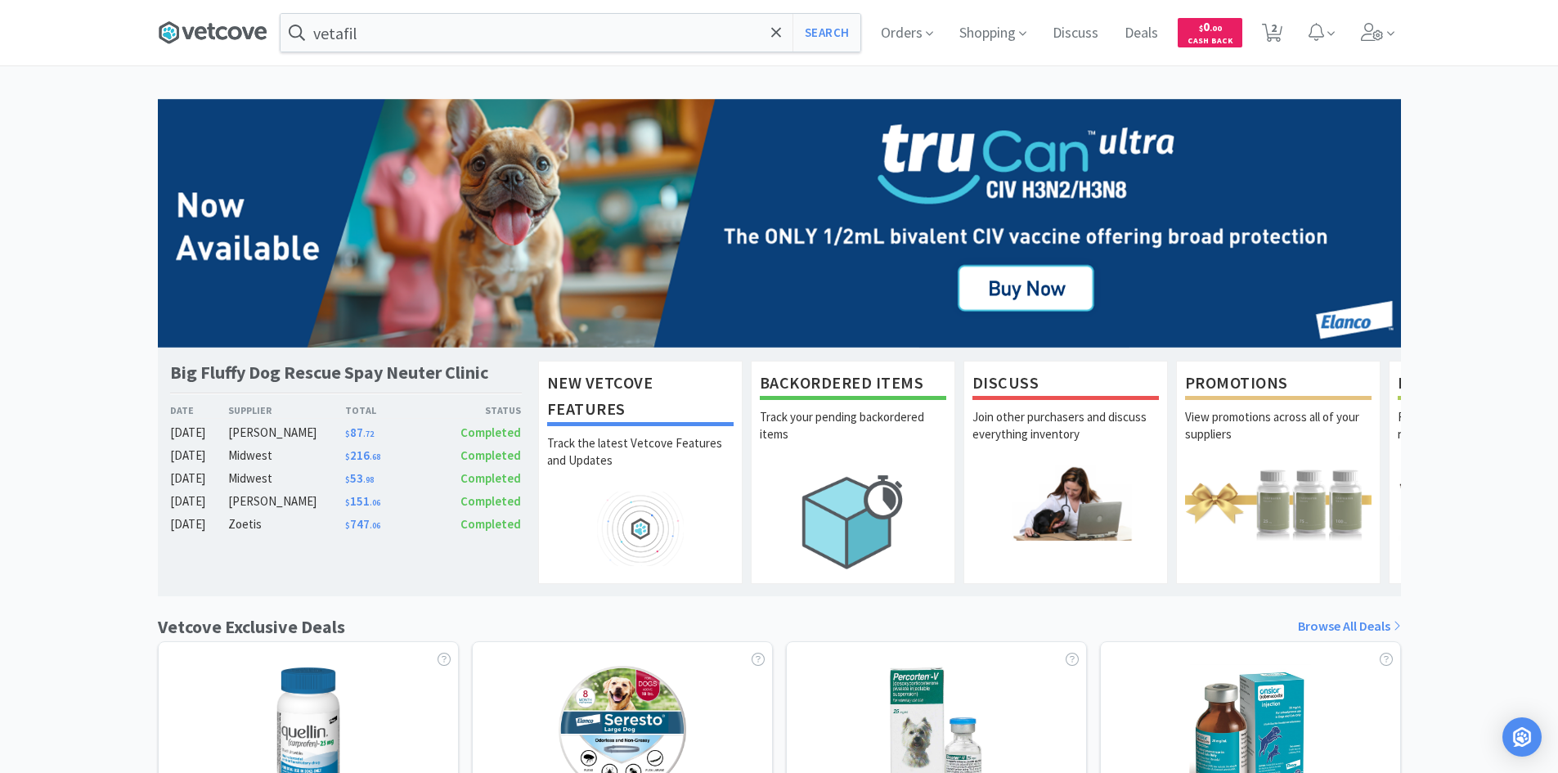
click at [226, 43] on icon at bounding box center [213, 32] width 110 height 25
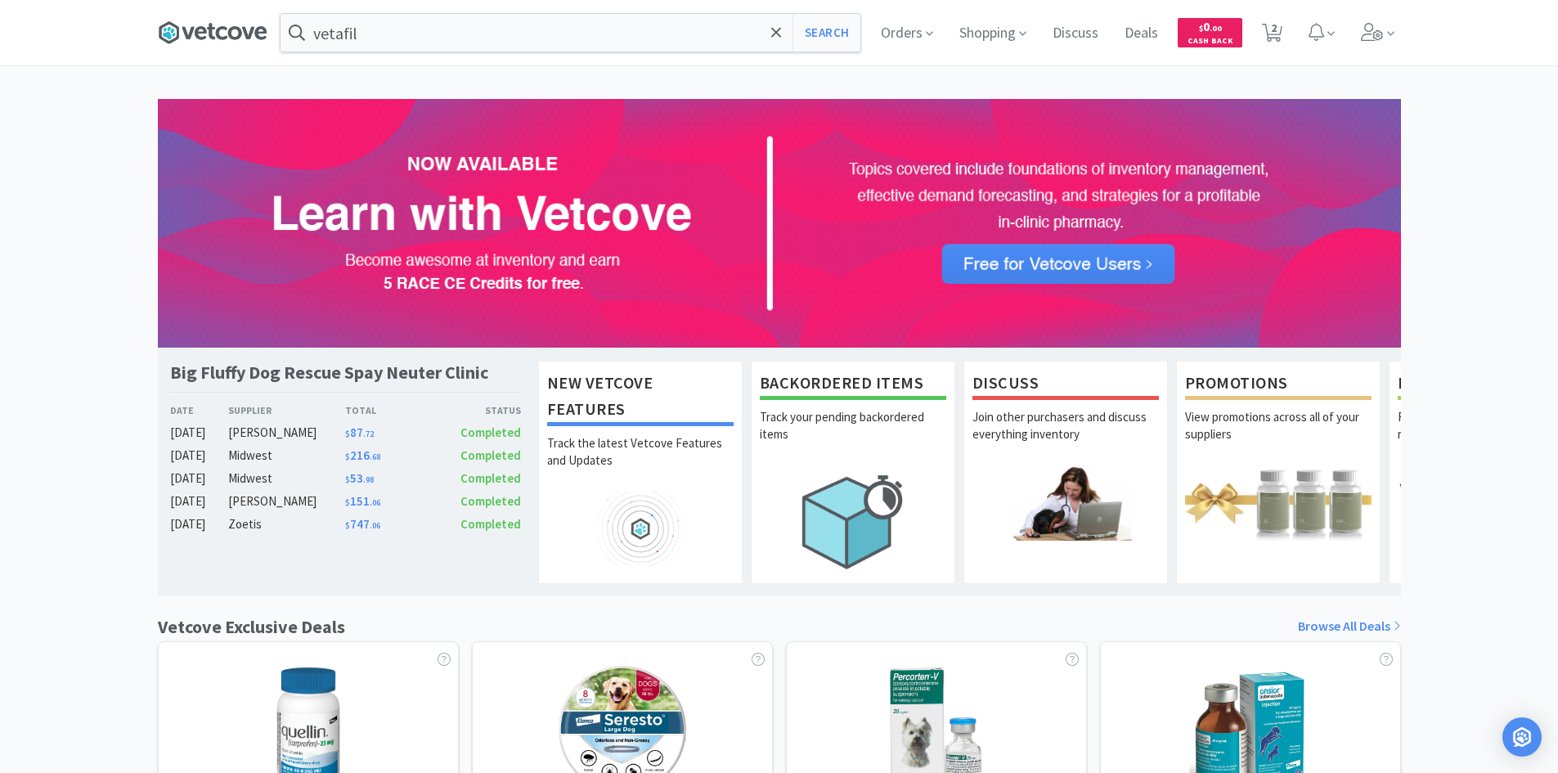
click at [235, 35] on icon at bounding box center [213, 32] width 110 height 25
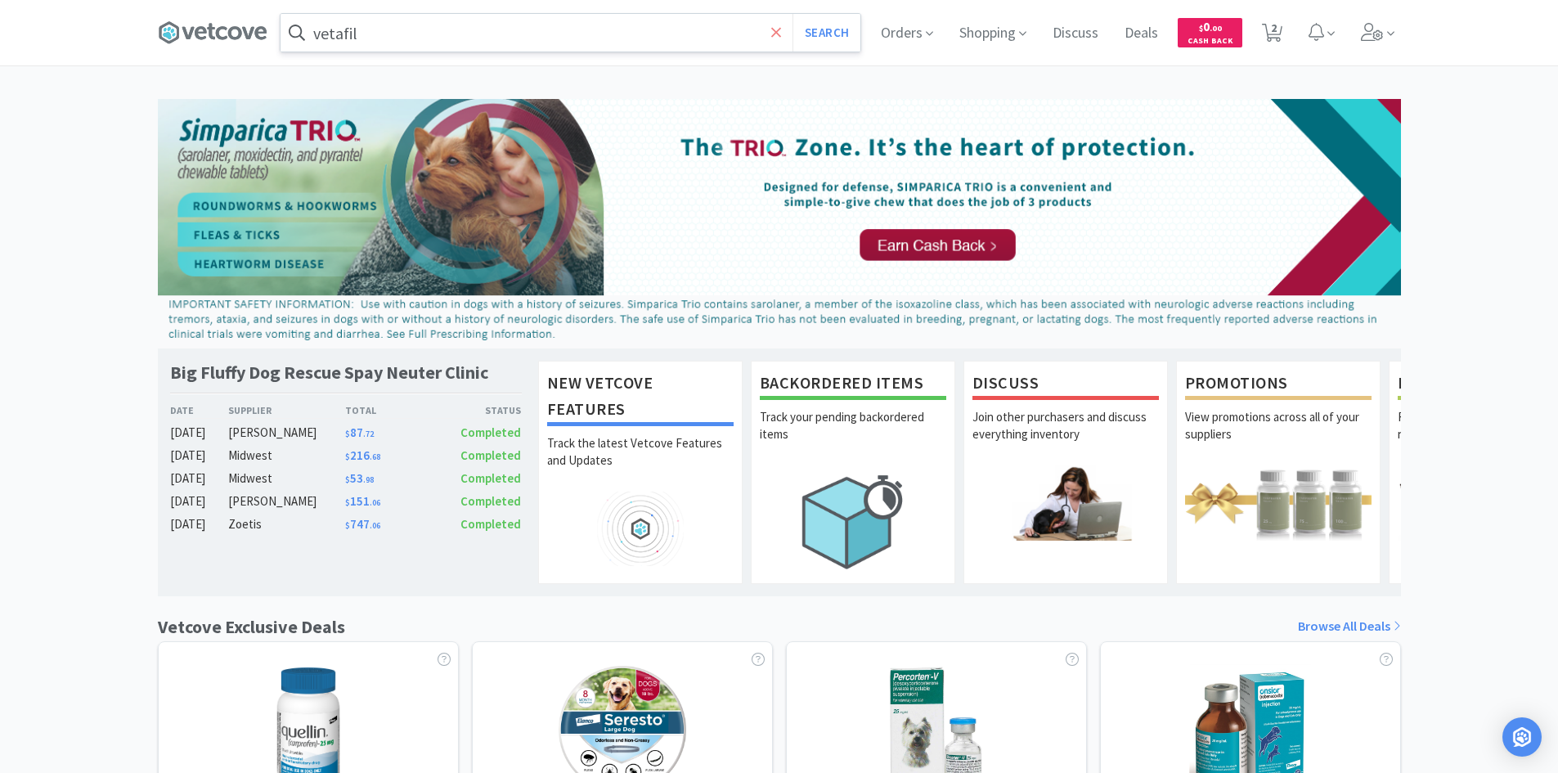
click at [779, 40] on icon at bounding box center [776, 33] width 11 height 16
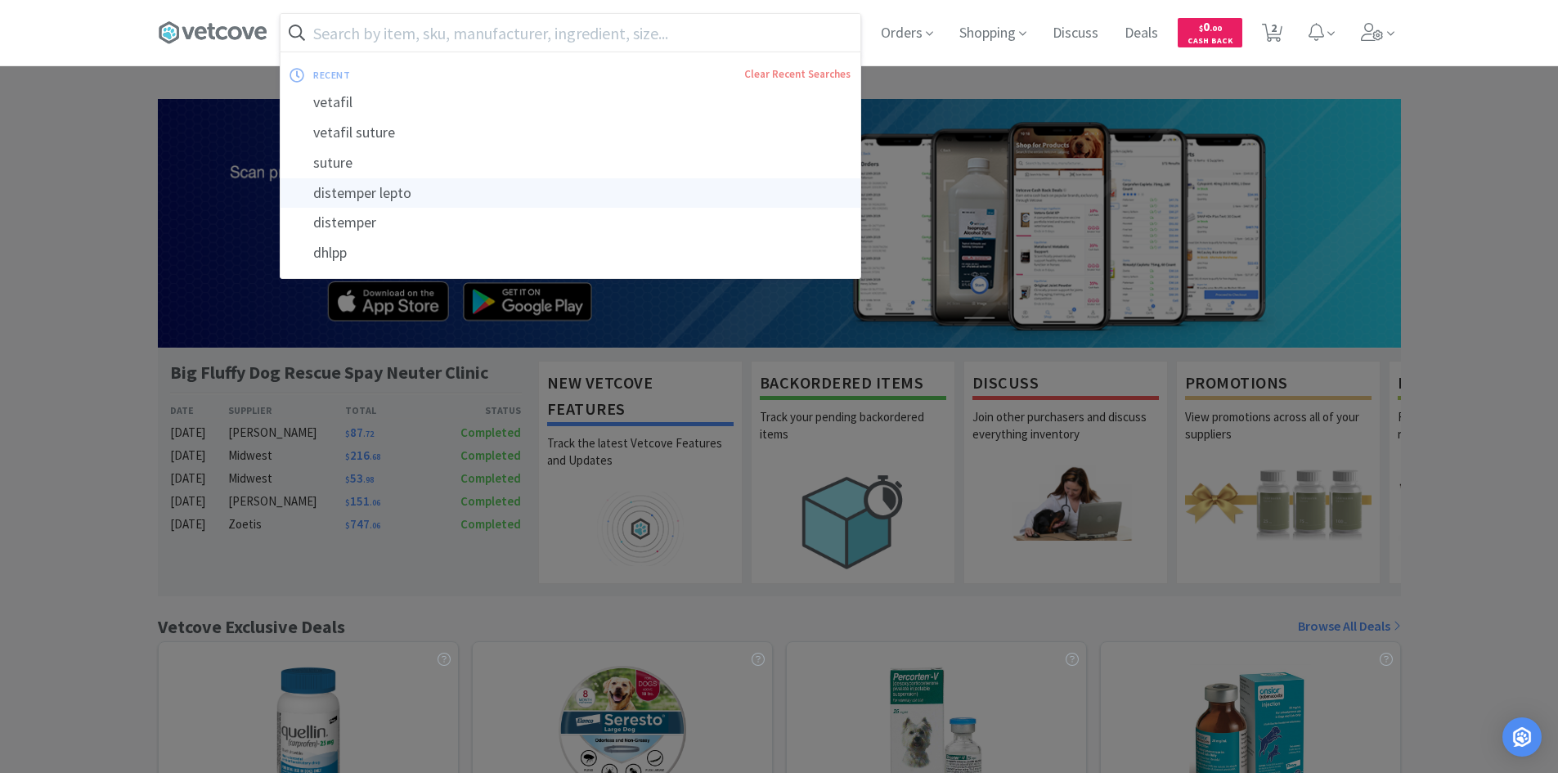
click at [563, 203] on div "distemper lepto" at bounding box center [571, 193] width 580 height 30
type input "distemper lepto"
select select "1"
